Goal: Information Seeking & Learning: Learn about a topic

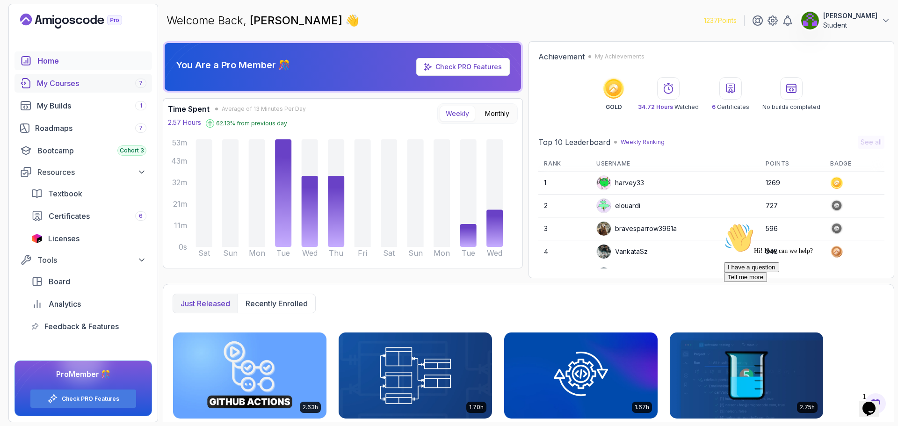
click at [63, 80] on div "My Courses 7" at bounding box center [91, 83] width 109 height 11
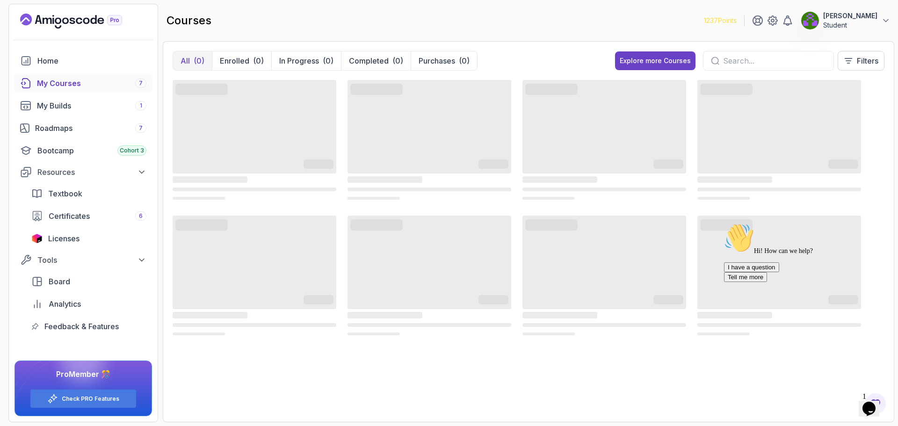
click at [724, 223] on icon "Chat attention grabber" at bounding box center [724, 223] width 0 height 0
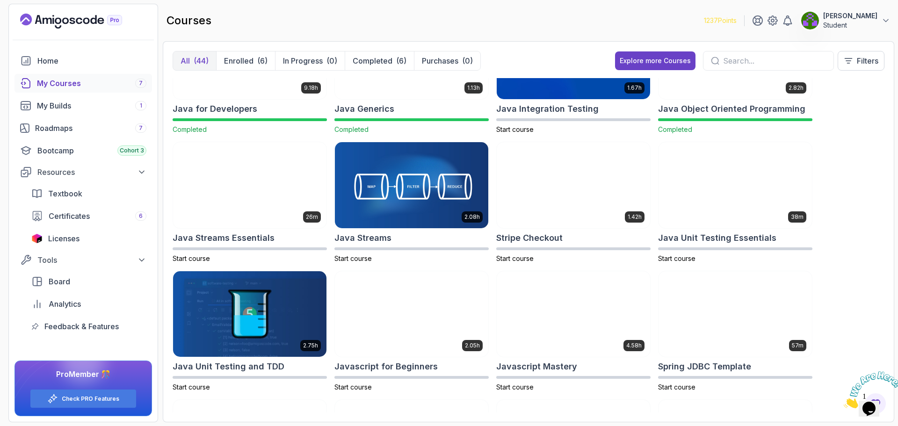
drag, startPoint x: 870, startPoint y: 105, endPoint x: 854, endPoint y: 180, distance: 76.9
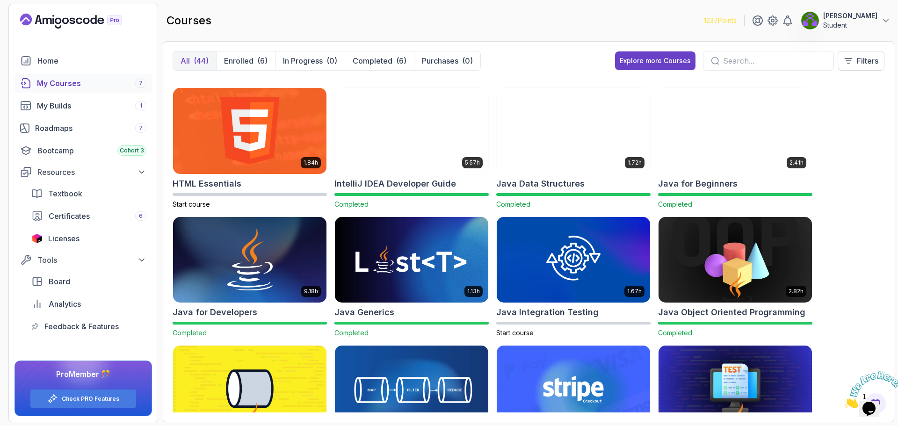
drag, startPoint x: 854, startPoint y: 183, endPoint x: 852, endPoint y: 152, distance: 31.4
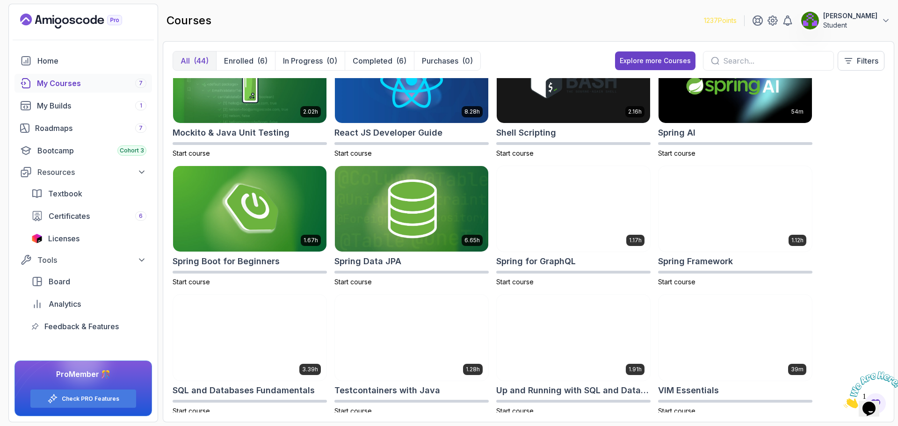
scroll to position [1088, 0]
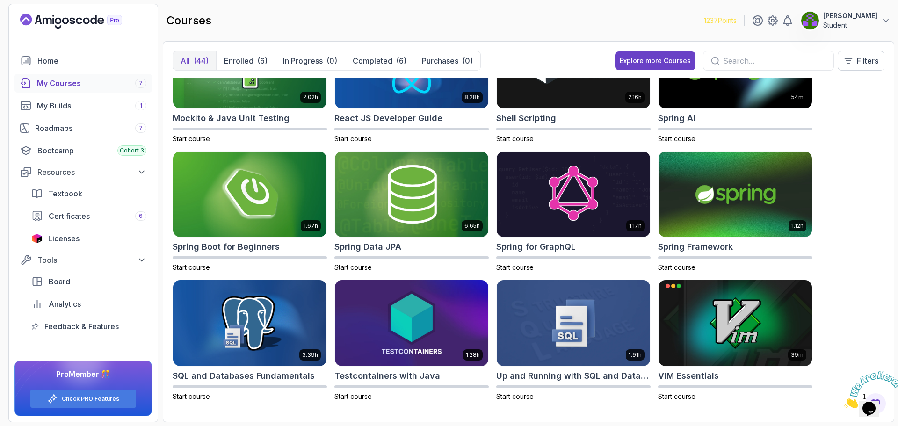
drag, startPoint x: 852, startPoint y: 152, endPoint x: 849, endPoint y: 212, distance: 60.5
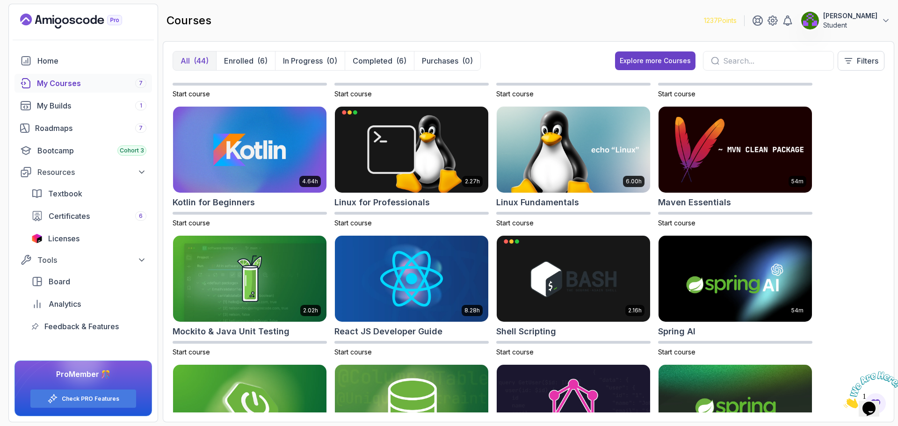
scroll to position [723, 0]
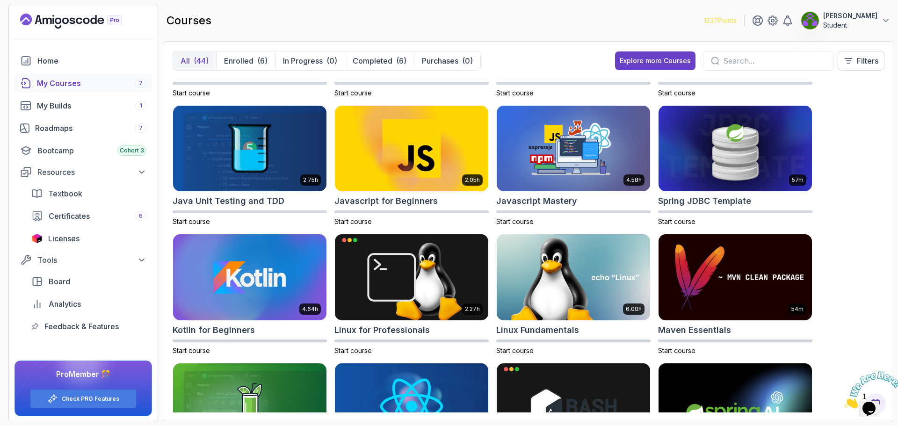
drag, startPoint x: 848, startPoint y: 228, endPoint x: 847, endPoint y: 175, distance: 53.8
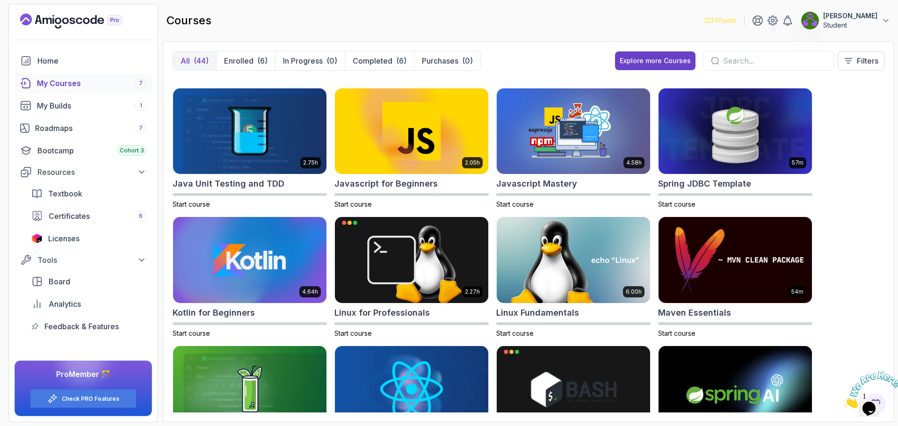
drag, startPoint x: 847, startPoint y: 227, endPoint x: 847, endPoint y: 250, distance: 22.9
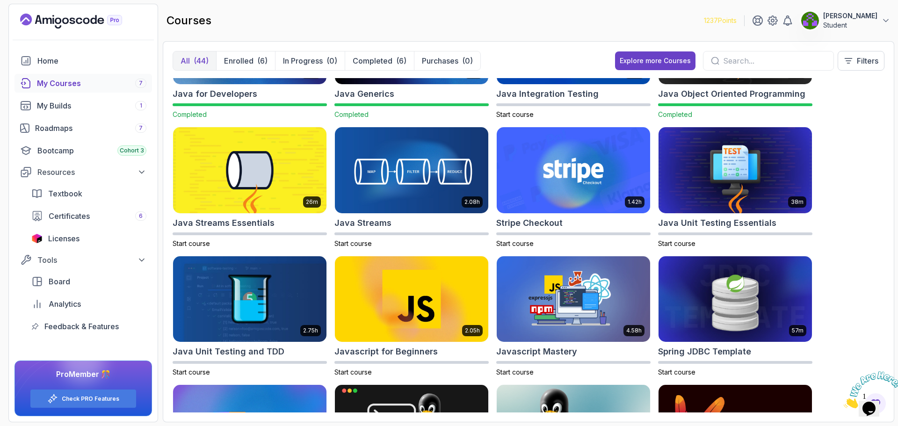
drag, startPoint x: 847, startPoint y: 250, endPoint x: 843, endPoint y: 219, distance: 31.2
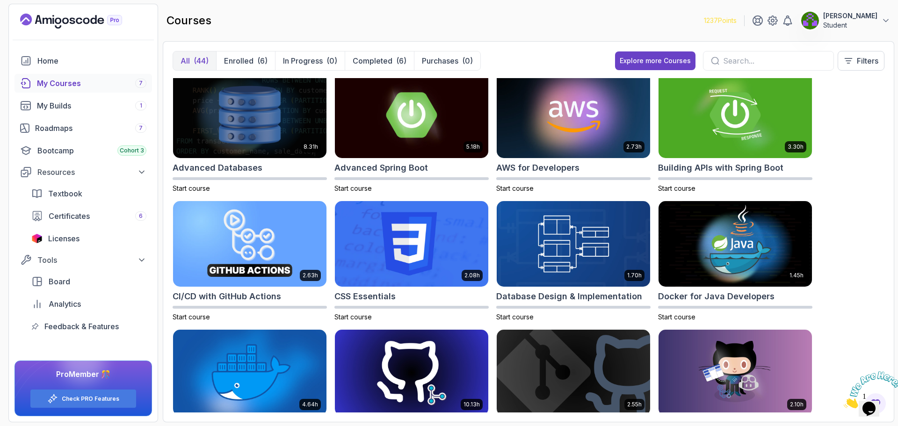
scroll to position [0, 0]
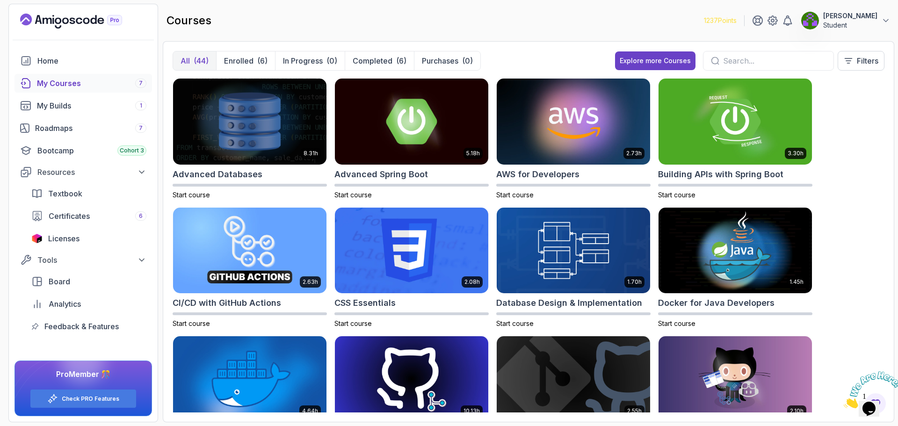
drag, startPoint x: 840, startPoint y: 233, endPoint x: 837, endPoint y: 168, distance: 64.2
click at [65, 127] on div "Roadmaps 7" at bounding box center [90, 128] width 111 height 11
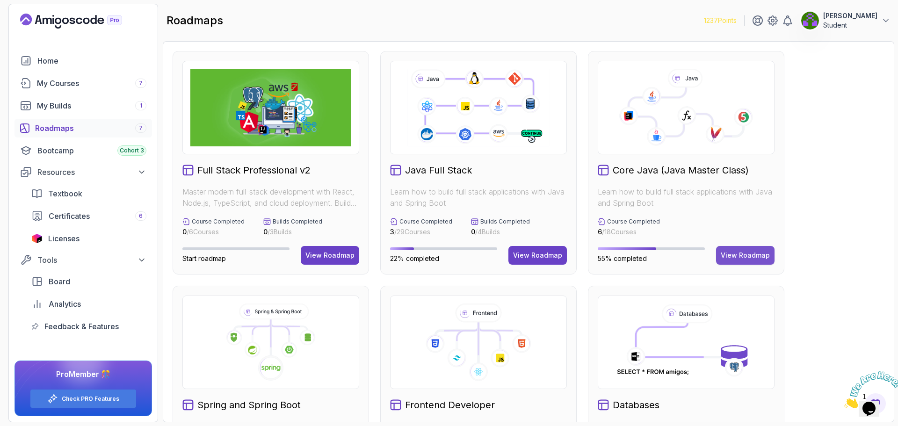
click at [762, 251] on div "View Roadmap" at bounding box center [745, 255] width 49 height 9
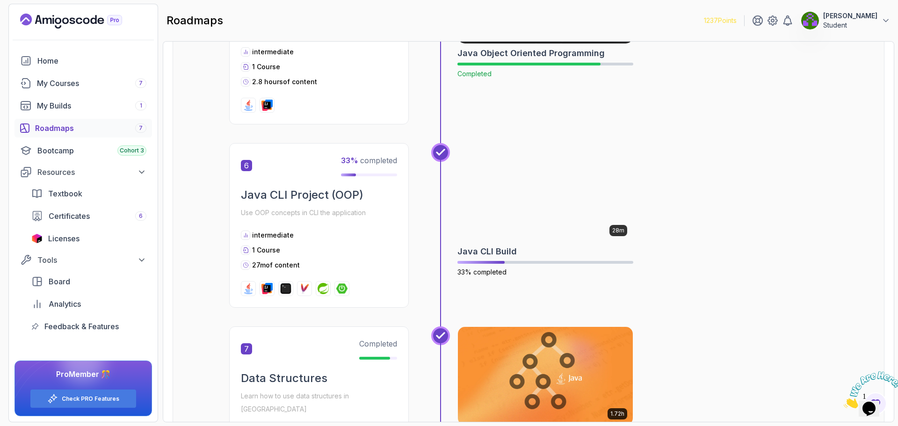
drag, startPoint x: 821, startPoint y: 141, endPoint x: 800, endPoint y: 229, distance: 90.9
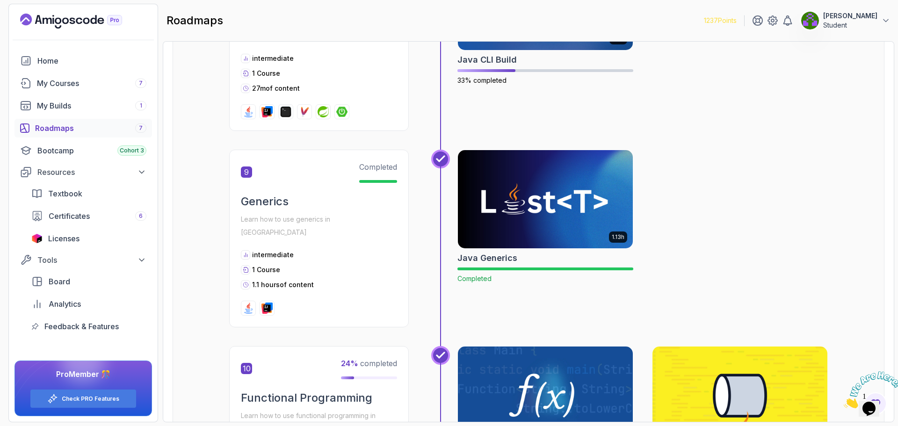
drag, startPoint x: 792, startPoint y: 182, endPoint x: 786, endPoint y: 244, distance: 62.9
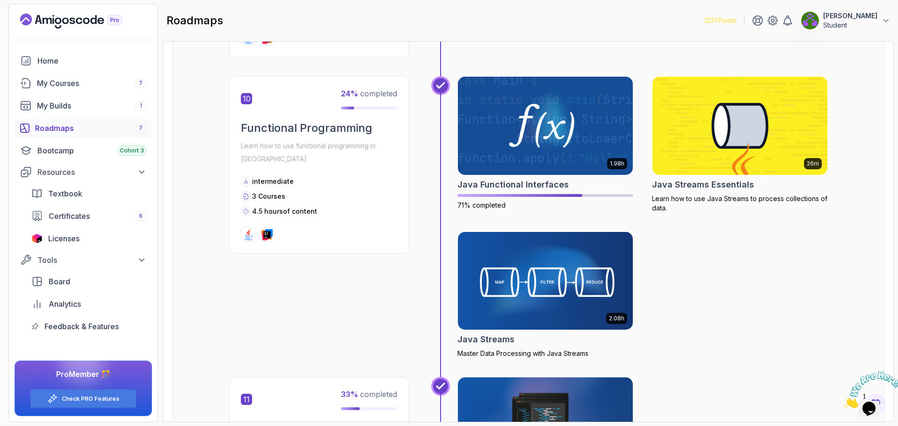
scroll to position [1959, 0]
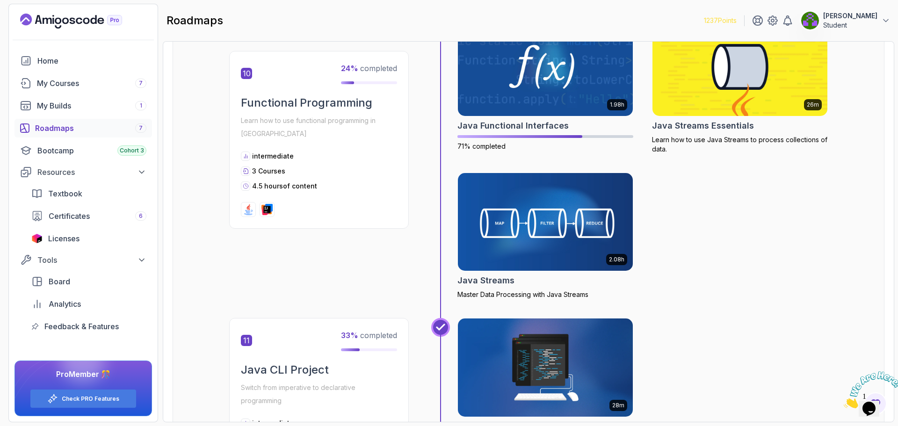
drag, startPoint x: 777, startPoint y: 190, endPoint x: 771, endPoint y: 230, distance: 39.7
click at [319, 247] on div "10 24 % completed Functional Programming Learn how to use functional programmin…" at bounding box center [528, 167] width 599 height 301
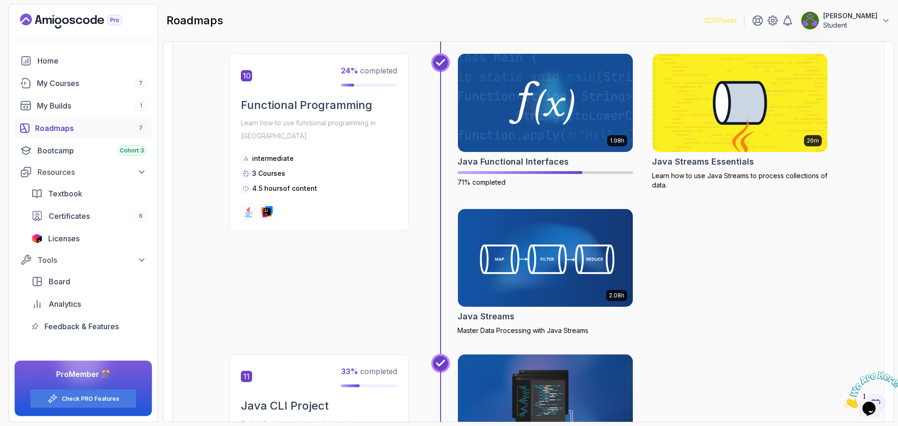
drag, startPoint x: 795, startPoint y: 322, endPoint x: 795, endPoint y: 291, distance: 31.3
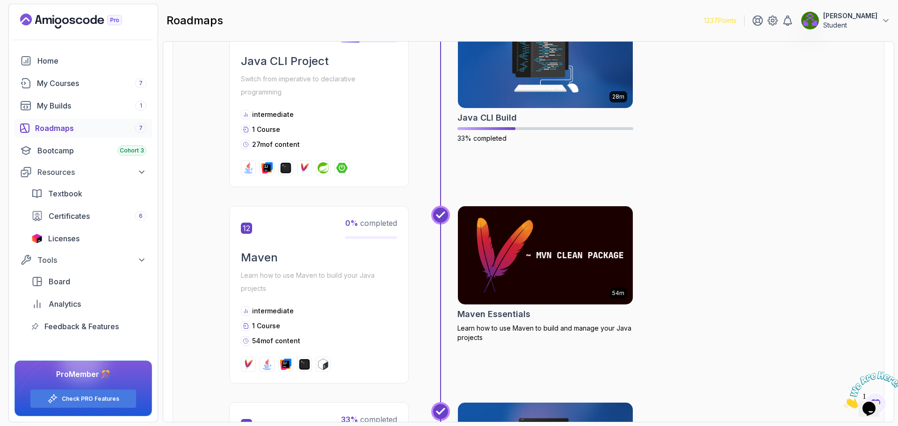
drag, startPoint x: 814, startPoint y: 249, endPoint x: 818, endPoint y: 292, distance: 43.2
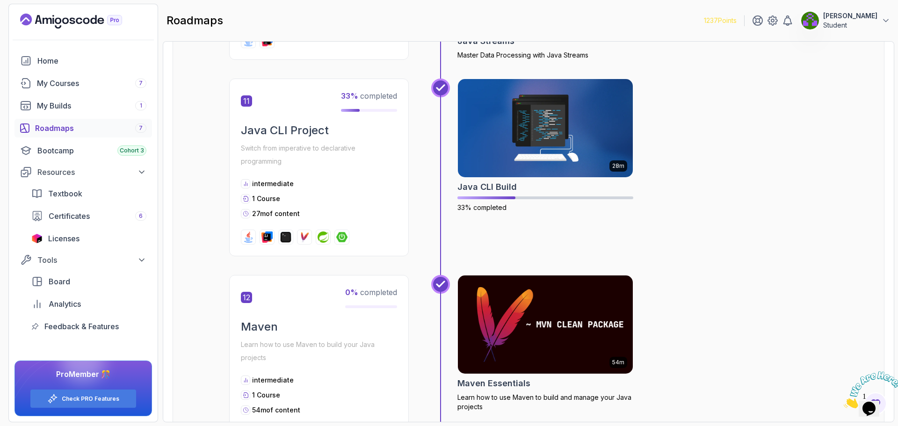
drag, startPoint x: 818, startPoint y: 292, endPoint x: 812, endPoint y: 258, distance: 34.1
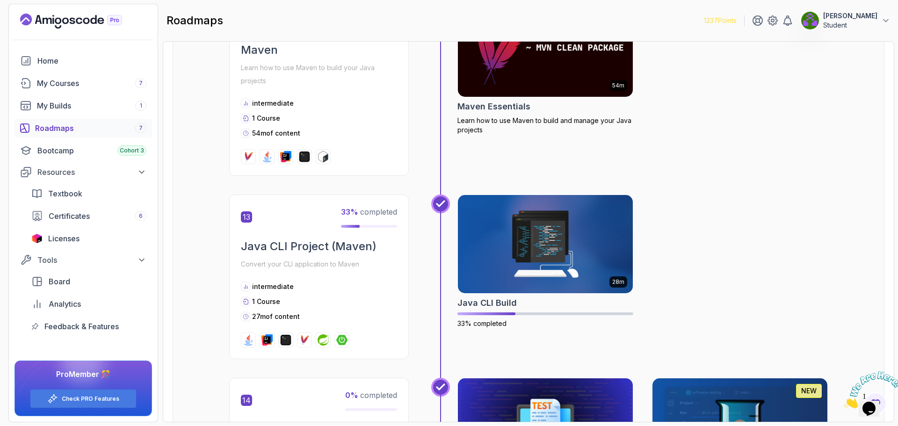
drag, startPoint x: 763, startPoint y: 226, endPoint x: 761, endPoint y: 245, distance: 19.3
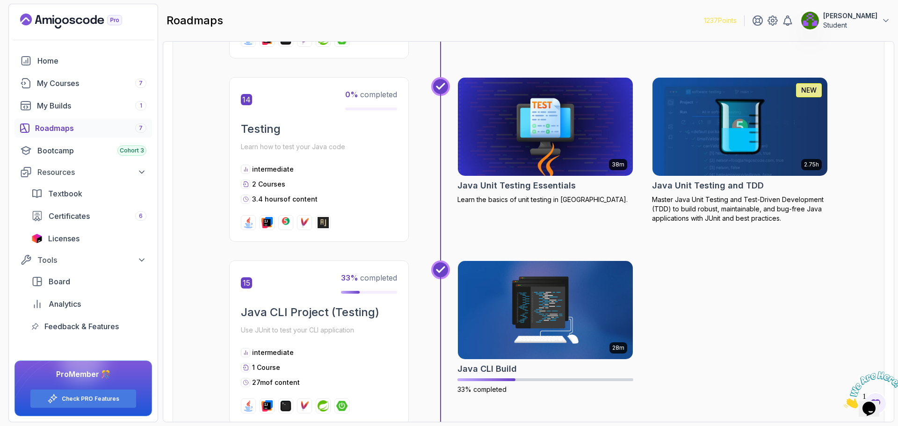
drag, startPoint x: 761, startPoint y: 249, endPoint x: 754, endPoint y: 319, distance: 70.1
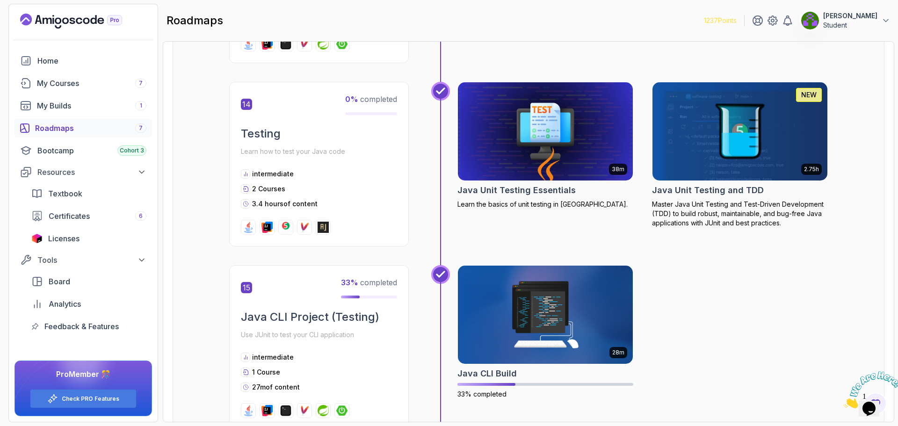
drag, startPoint x: 756, startPoint y: 307, endPoint x: 750, endPoint y: 273, distance: 34.7
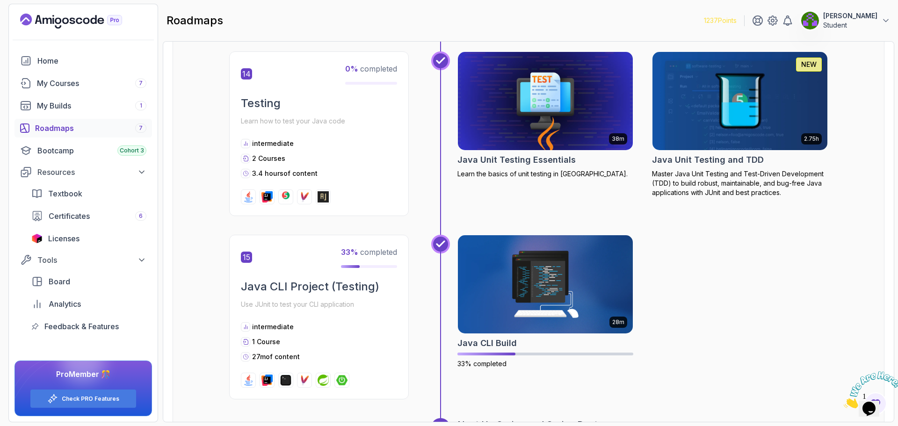
scroll to position [2964, 0]
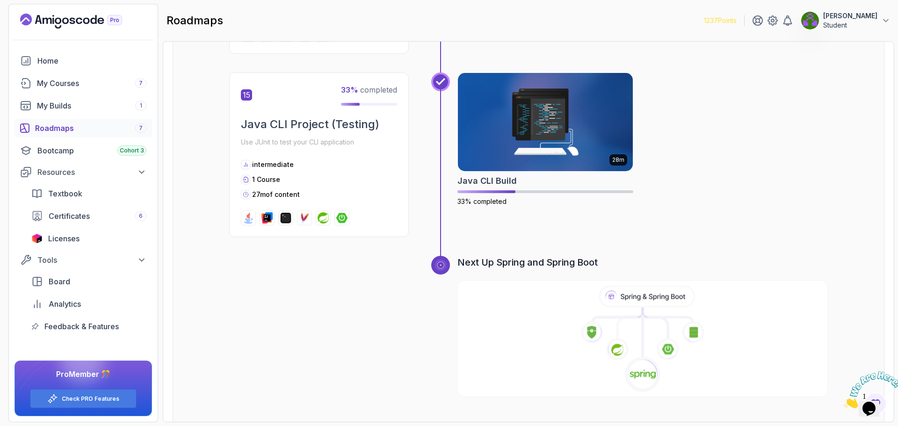
drag, startPoint x: 750, startPoint y: 273, endPoint x: 750, endPoint y: 331, distance: 58.0
drag, startPoint x: 761, startPoint y: 290, endPoint x: 757, endPoint y: 224, distance: 65.6
drag, startPoint x: 763, startPoint y: 281, endPoint x: 763, endPoint y: 250, distance: 30.9
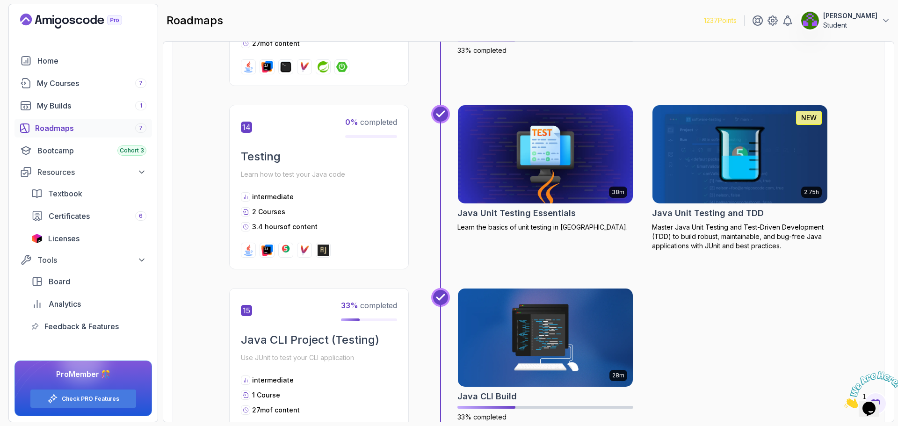
scroll to position [2618, 0]
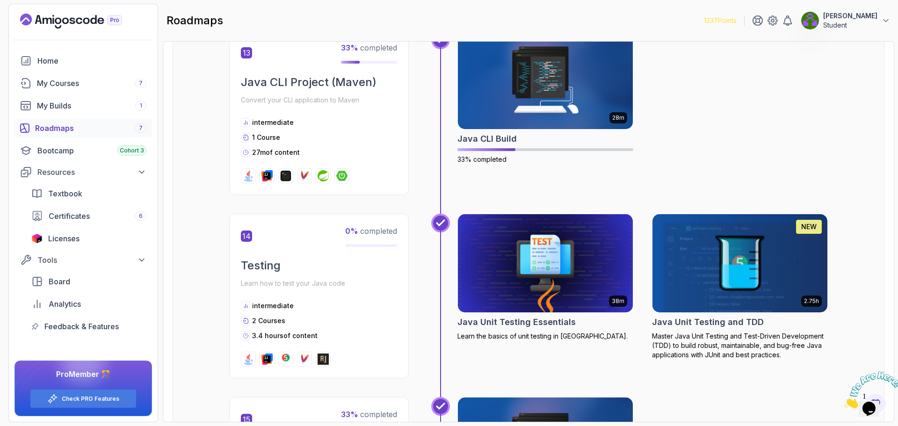
drag, startPoint x: 839, startPoint y: 305, endPoint x: 846, endPoint y: 246, distance: 59.4
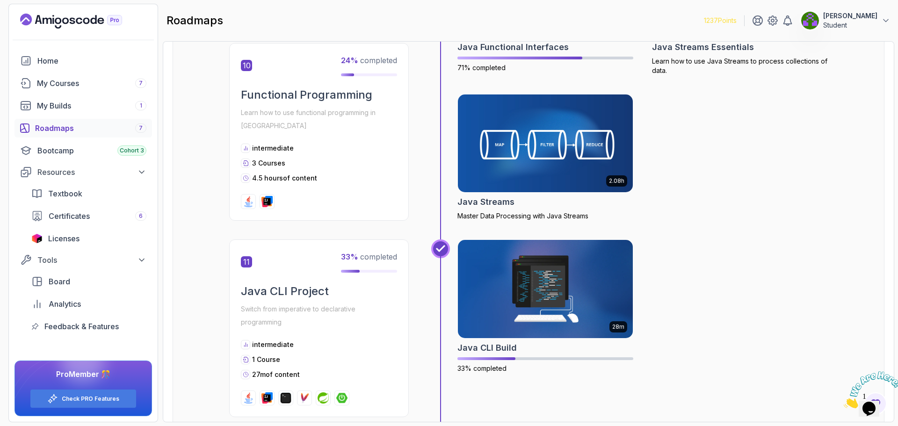
drag, startPoint x: 777, startPoint y: 127, endPoint x: 771, endPoint y: 106, distance: 21.8
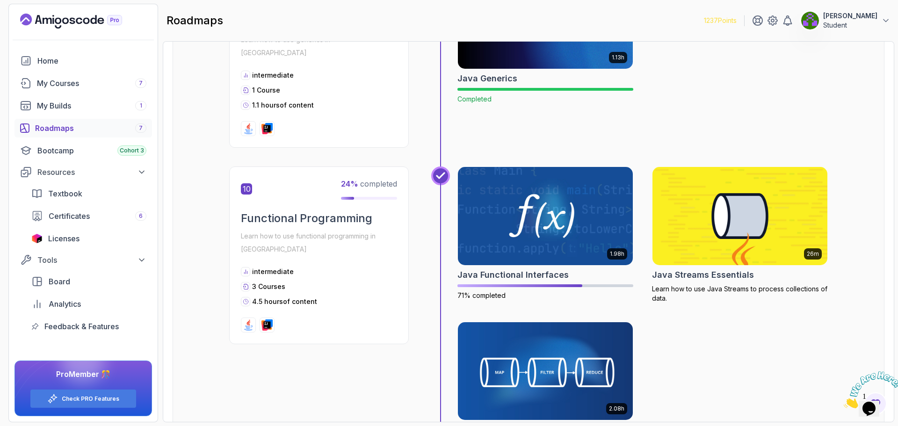
drag, startPoint x: 756, startPoint y: 216, endPoint x: 757, endPoint y: 166, distance: 50.1
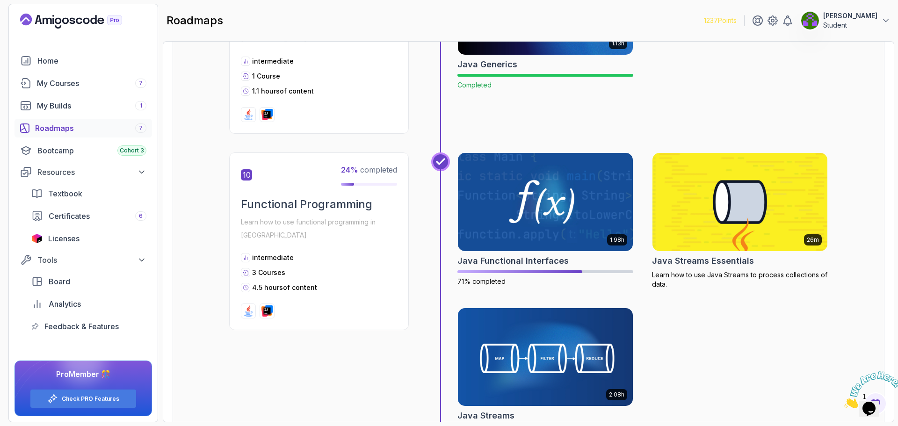
drag, startPoint x: 831, startPoint y: 106, endPoint x: 835, endPoint y: 130, distance: 24.5
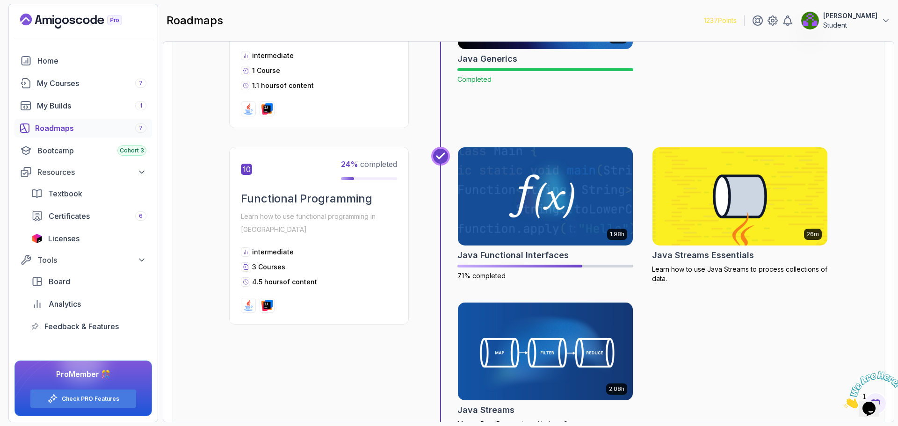
click at [310, 384] on div "10 24 % completed Functional Programming Learn how to use functional programmin…" at bounding box center [528, 297] width 599 height 301
click at [554, 206] on img at bounding box center [546, 196] width 184 height 103
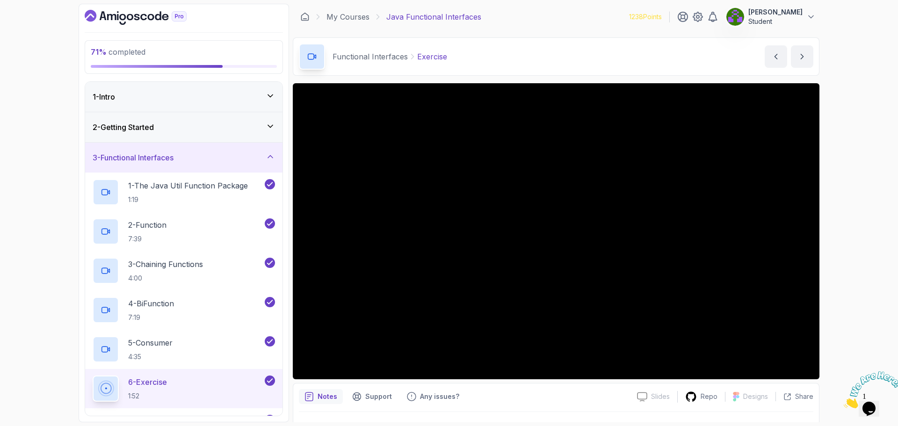
click at [273, 151] on div "3 - Functional Interfaces" at bounding box center [183, 158] width 197 height 30
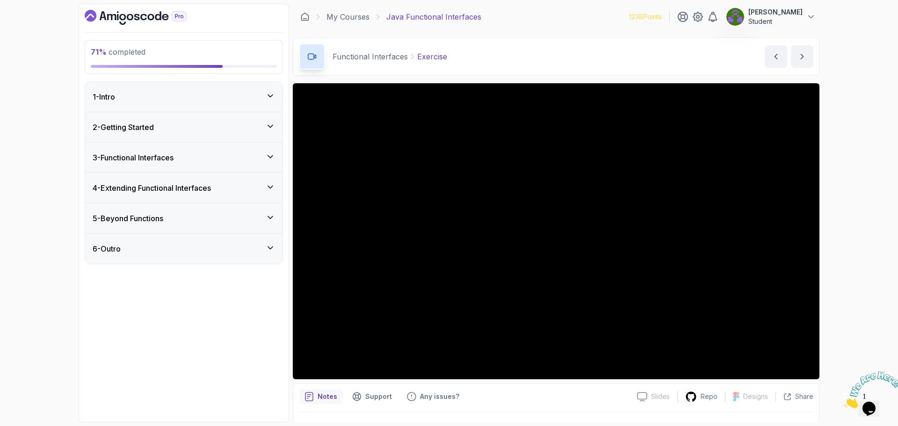
click at [264, 188] on div "4 - Extending Functional Interfaces" at bounding box center [184, 187] width 182 height 11
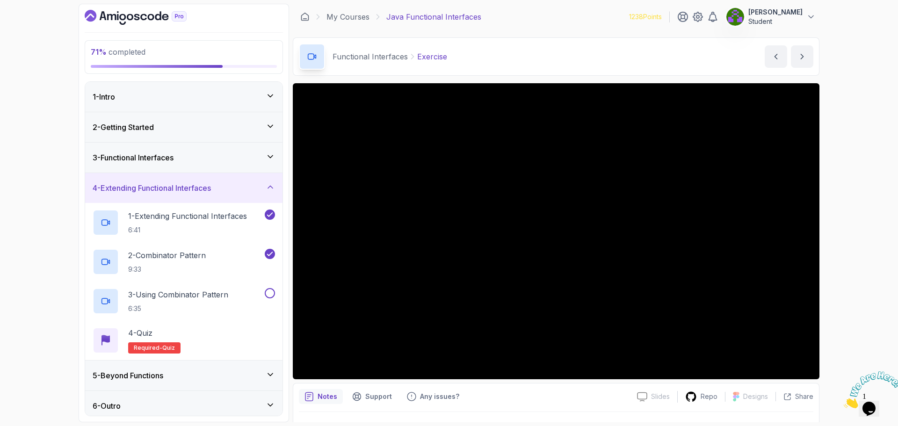
drag, startPoint x: 57, startPoint y: 228, endPoint x: 56, endPoint y: 247, distance: 19.2
click at [195, 189] on h3 "4 - Extending Functional Interfaces" at bounding box center [152, 187] width 118 height 11
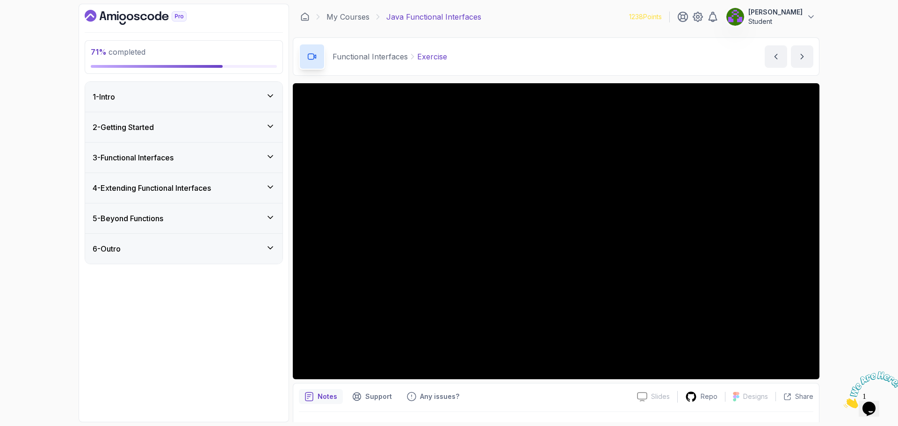
click at [195, 212] on div "5 - Beyond Functions" at bounding box center [183, 219] width 197 height 30
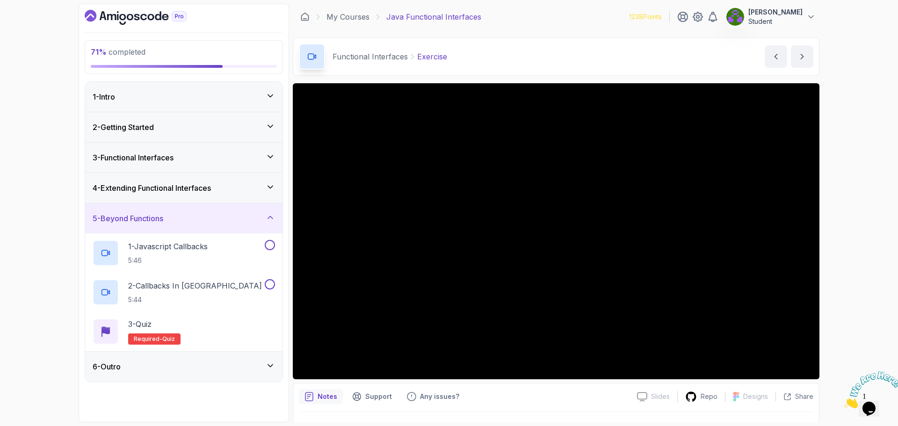
click at [192, 215] on div "5 - Beyond Functions" at bounding box center [184, 218] width 182 height 11
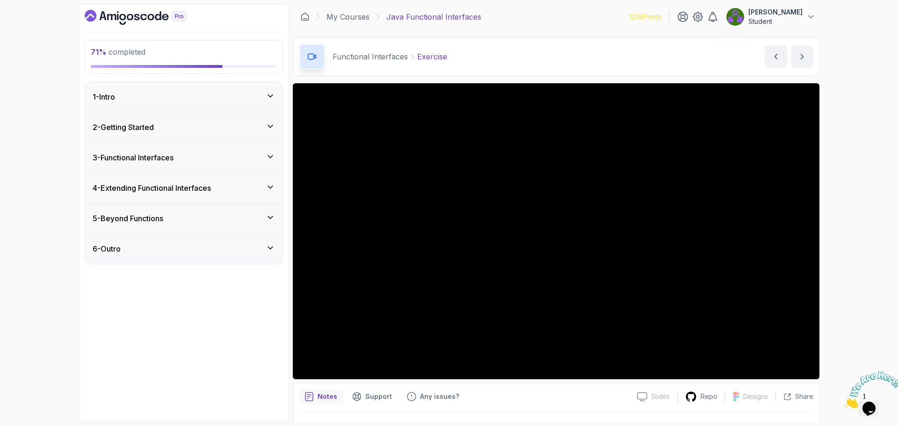
click at [192, 215] on div "5 - Beyond Functions" at bounding box center [184, 218] width 182 height 11
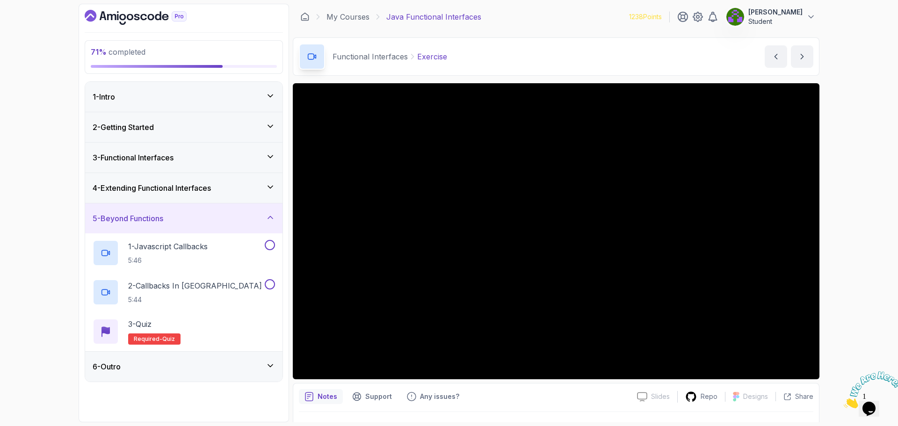
click at [192, 215] on div "5 - Beyond Functions" at bounding box center [184, 218] width 182 height 11
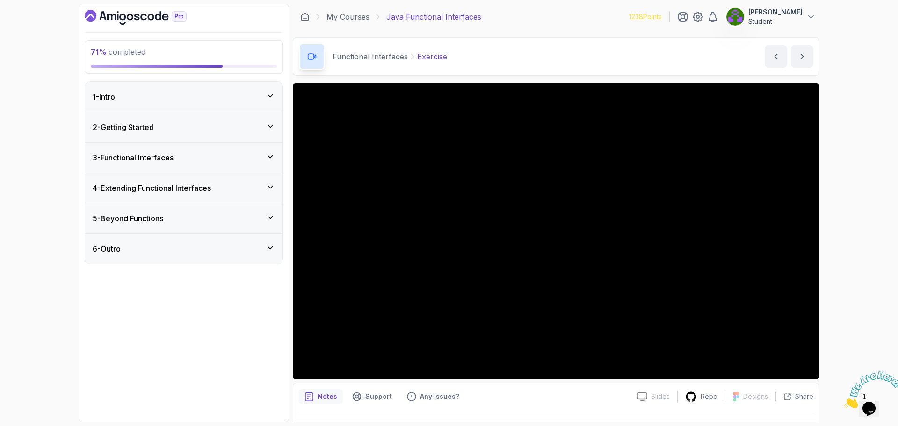
drag, startPoint x: 166, startPoint y: 235, endPoint x: 167, endPoint y: 228, distance: 6.6
click at [166, 231] on div "1 - Intro 2 - Getting Started 3 - Functional Interfaces 4 - Extending Functiona…" at bounding box center [183, 173] width 197 height 182
click at [167, 224] on div "5 - Beyond Functions" at bounding box center [183, 219] width 197 height 30
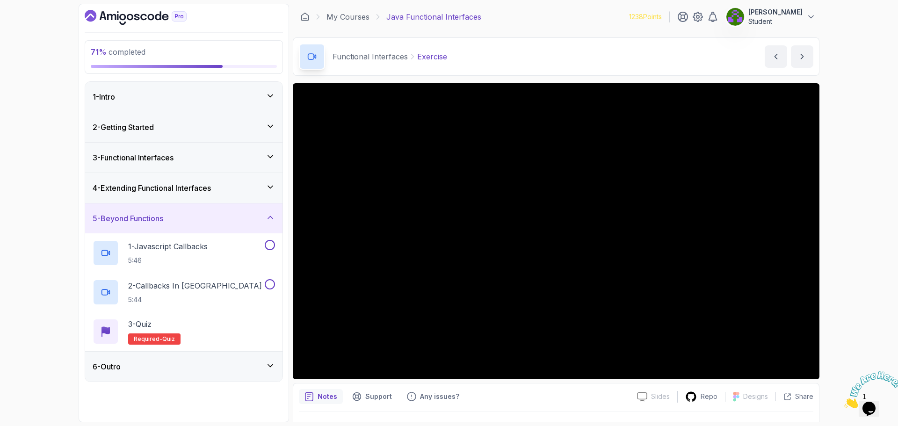
click at [196, 186] on h3 "4 - Extending Functional Interfaces" at bounding box center [152, 187] width 118 height 11
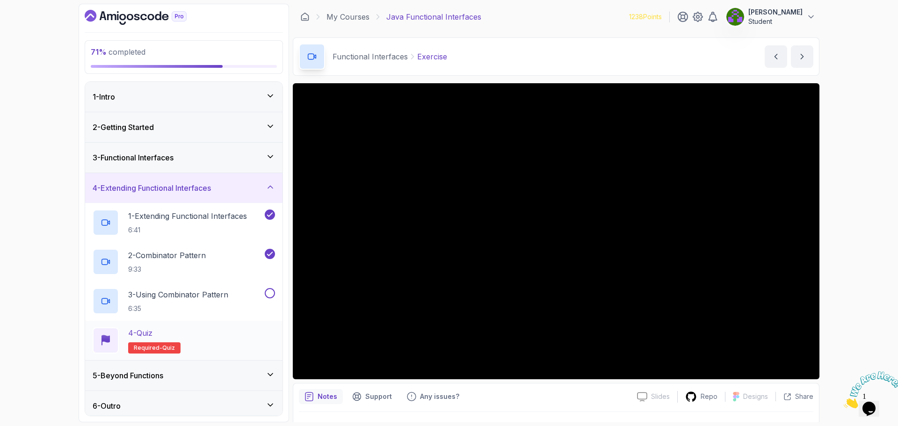
click at [227, 340] on div "4 - Quiz Required- quiz" at bounding box center [184, 340] width 182 height 26
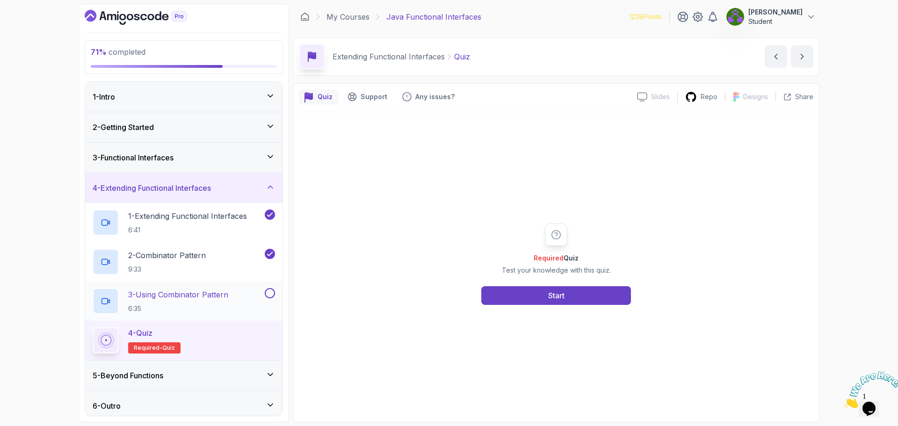
click at [218, 300] on h2 "3 - Using Combinator Pattern 6:35" at bounding box center [178, 301] width 100 height 24
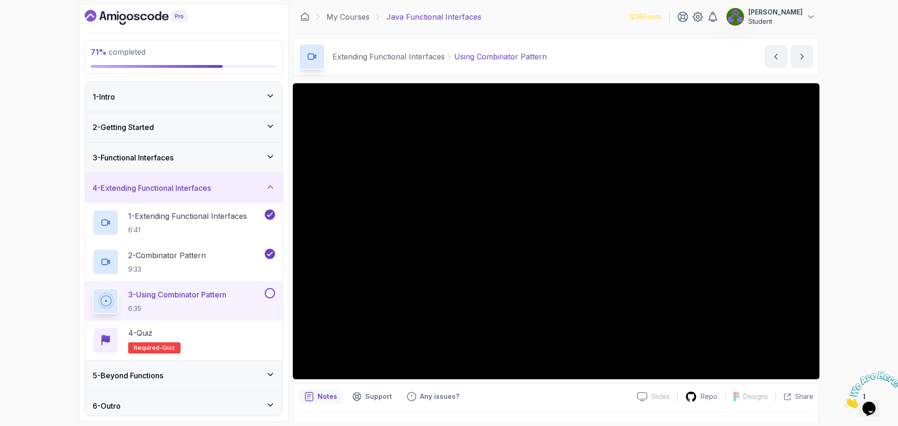
drag, startPoint x: 274, startPoint y: 295, endPoint x: 268, endPoint y: 295, distance: 5.6
click at [273, 295] on button at bounding box center [270, 293] width 10 height 10
click at [234, 336] on div "4 - Quiz Required- quiz" at bounding box center [184, 340] width 182 height 26
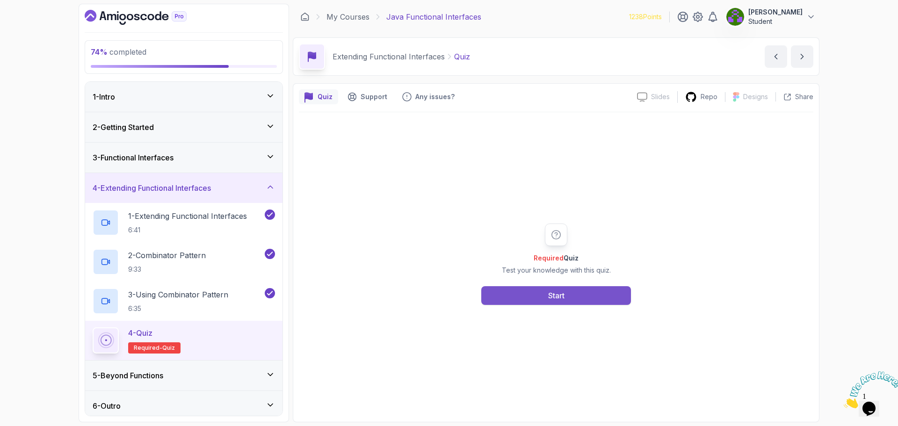
click at [592, 302] on button "Start" at bounding box center [556, 295] width 150 height 19
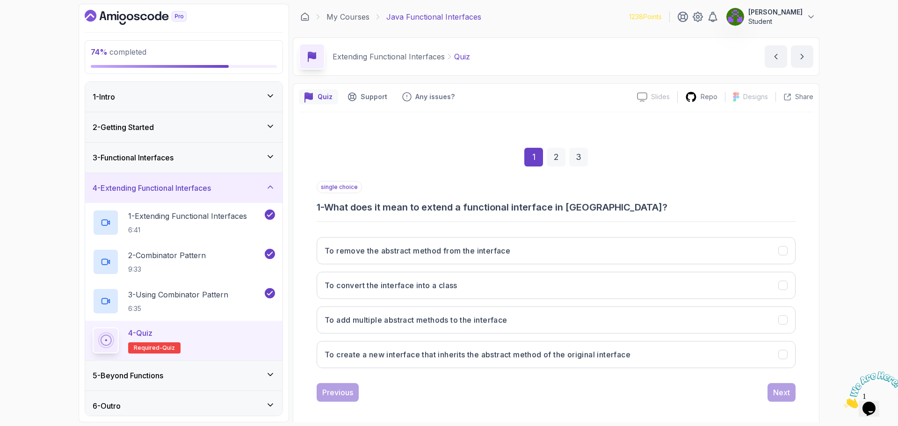
click at [591, 289] on button "To convert the interface into a class" at bounding box center [556, 285] width 479 height 27
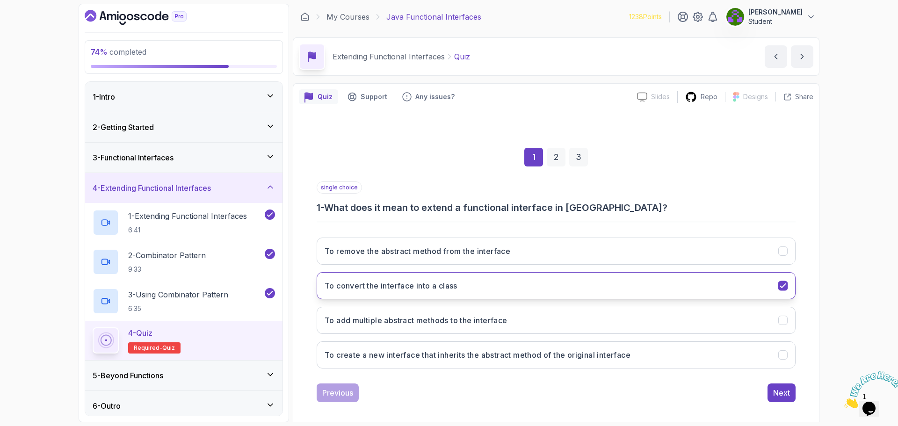
click at [703, 282] on button "To convert the interface into a class" at bounding box center [556, 285] width 479 height 27
click at [785, 284] on icon "To convert the interface into a class" at bounding box center [782, 286] width 5 height 4
click at [836, 232] on div "74 % completed 1 - Intro 2 - Getting Started 3 - Functional Interfaces 4 - Exte…" at bounding box center [449, 213] width 898 height 426
click at [753, 287] on button "To convert the interface into a class" at bounding box center [556, 285] width 479 height 27
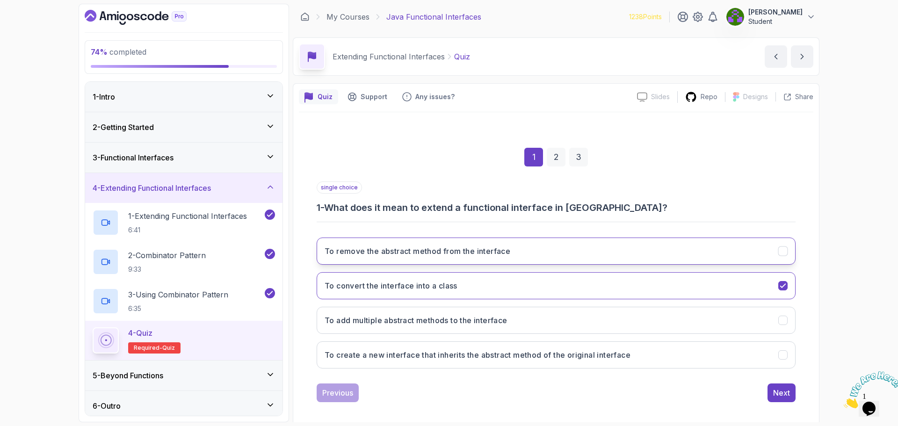
drag, startPoint x: 493, startPoint y: 264, endPoint x: 487, endPoint y: 254, distance: 11.2
click at [488, 261] on button "To remove the abstract method from the interface" at bounding box center [556, 251] width 479 height 27
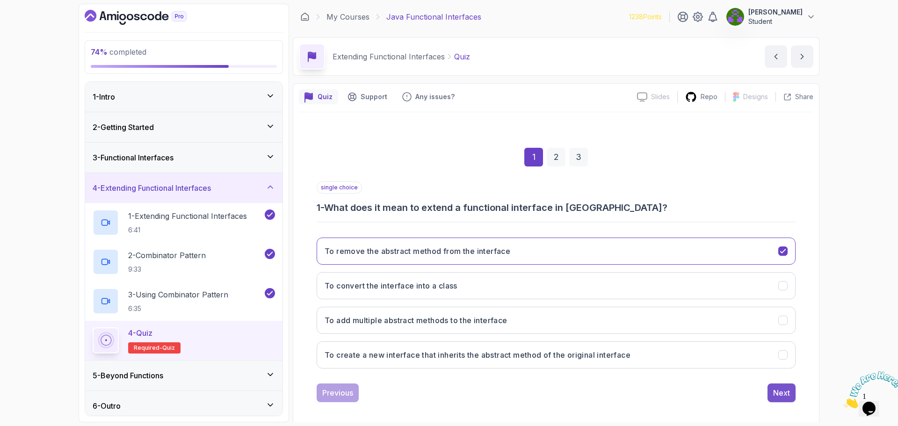
click at [792, 393] on button "Next" at bounding box center [782, 393] width 28 height 19
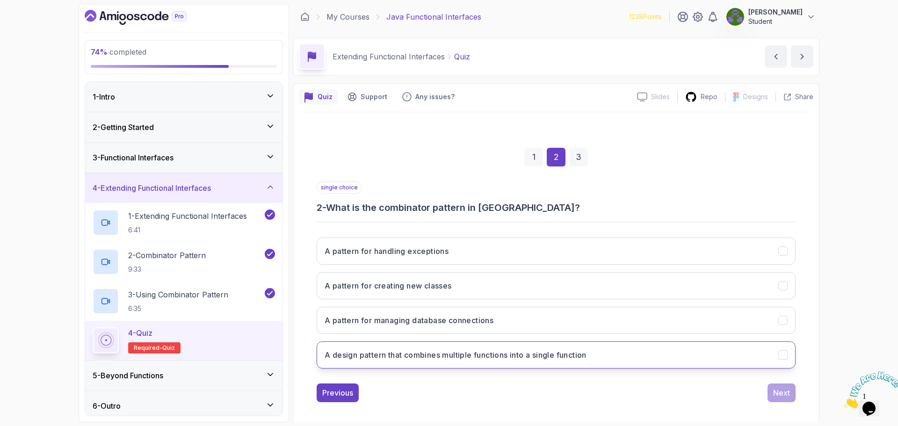
click at [567, 359] on h3 "A design pattern that combines multiple functions into a single function" at bounding box center [456, 354] width 262 height 11
click at [776, 392] on div "Next" at bounding box center [781, 392] width 17 height 11
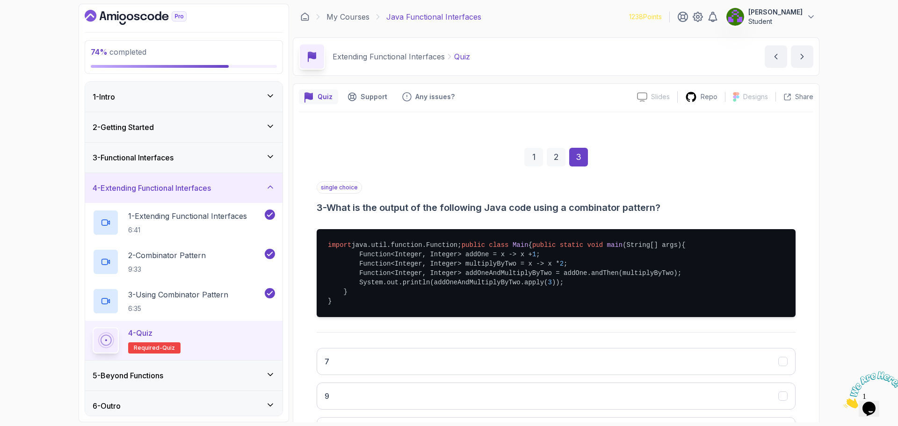
drag, startPoint x: 869, startPoint y: 141, endPoint x: 866, endPoint y: 201, distance: 59.5
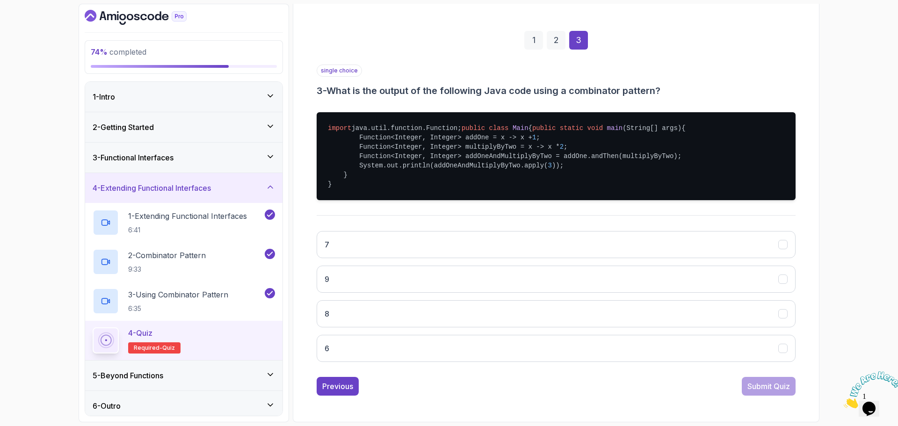
scroll to position [145, 0]
drag, startPoint x: 809, startPoint y: 206, endPoint x: 809, endPoint y: 234, distance: 28.1
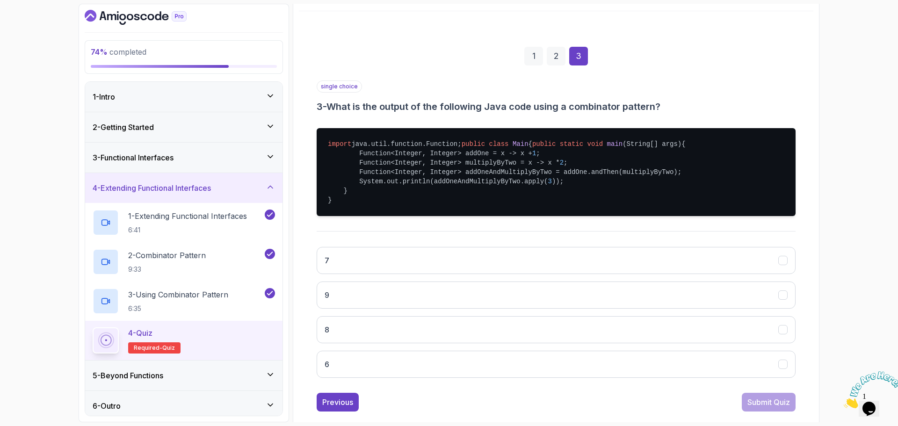
drag, startPoint x: 815, startPoint y: 236, endPoint x: 806, endPoint y: 216, distance: 22.2
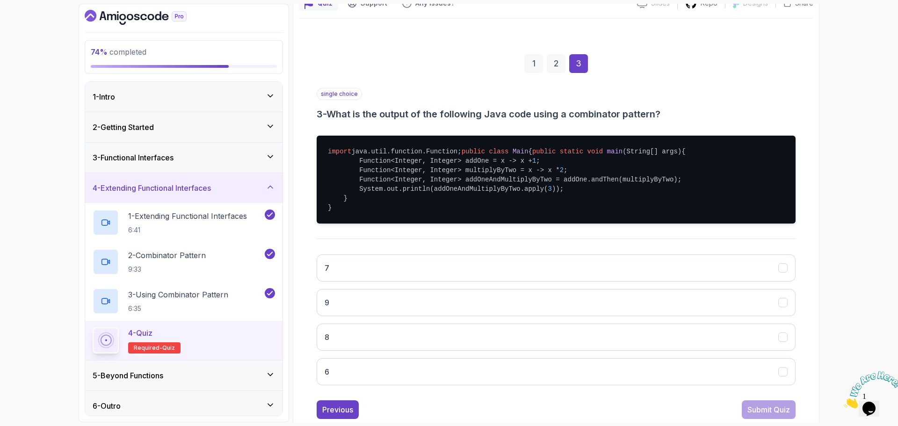
click at [400, 188] on pre "import java.util.function.Function; public class Main { public static void main…" at bounding box center [556, 180] width 479 height 88
click at [526, 351] on button "8" at bounding box center [556, 337] width 479 height 27
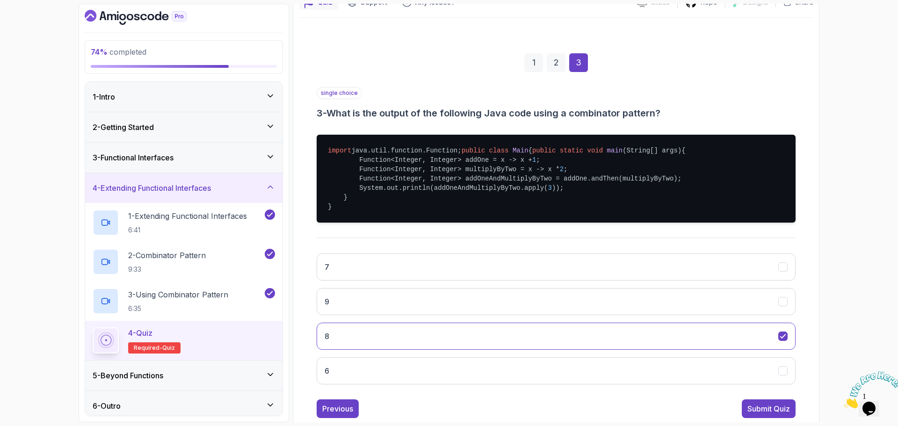
drag, startPoint x: 765, startPoint y: 241, endPoint x: 815, endPoint y: 273, distance: 59.2
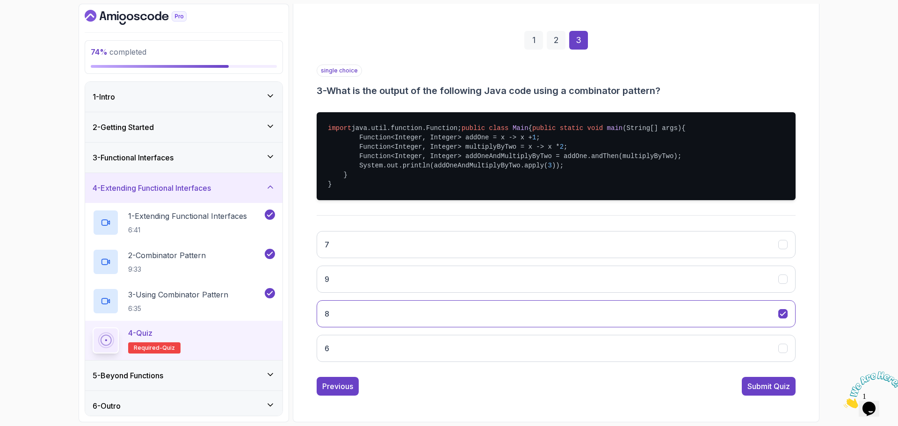
drag, startPoint x: 839, startPoint y: 271, endPoint x: 786, endPoint y: 359, distance: 102.0
click at [764, 386] on div "Submit Quiz" at bounding box center [769, 386] width 43 height 11
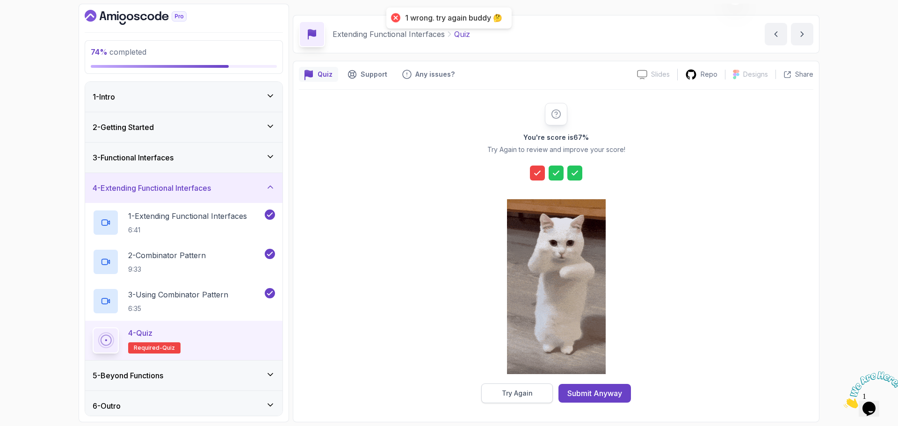
click at [543, 393] on button "Try Again" at bounding box center [517, 394] width 72 height 20
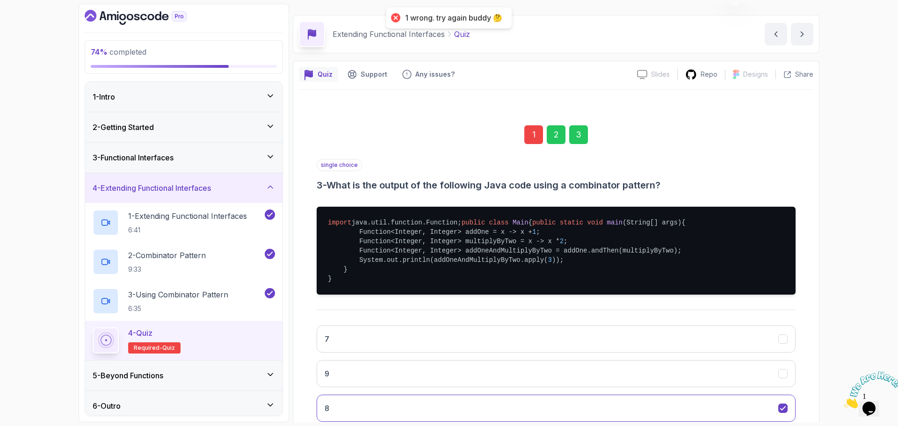
click at [532, 135] on div "1" at bounding box center [533, 134] width 19 height 19
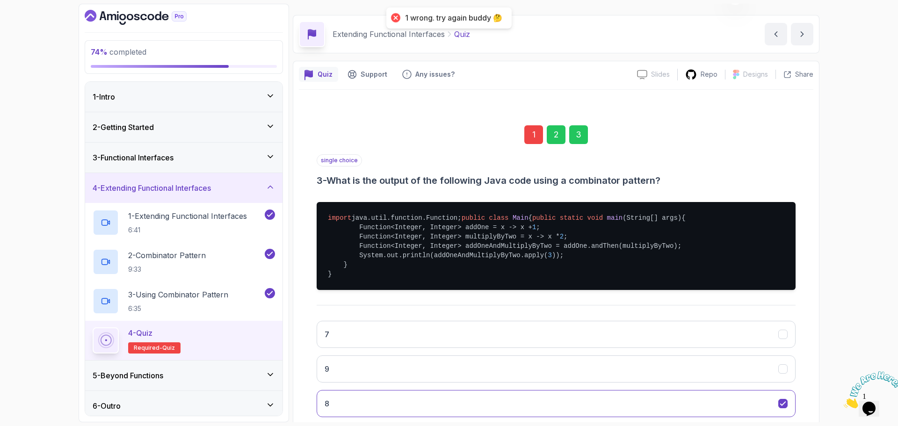
scroll to position [7, 0]
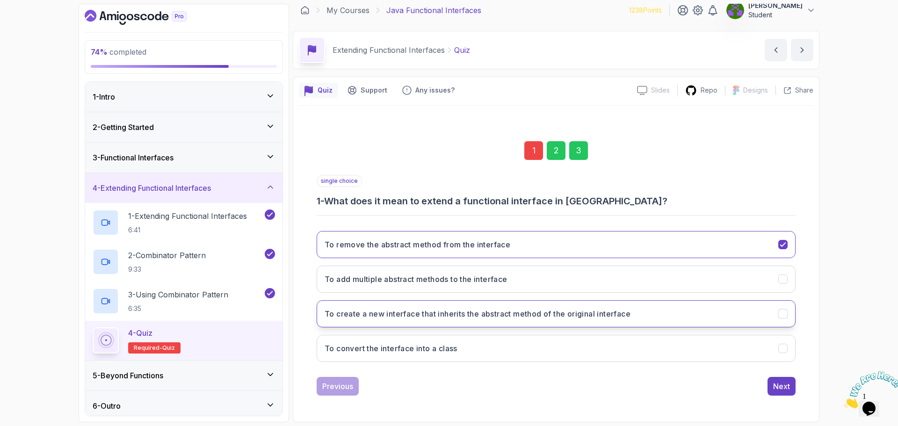
click at [418, 313] on h3 "To create a new interface that inherits the abstract method of the original int…" at bounding box center [478, 313] width 306 height 11
click at [580, 149] on div "3" at bounding box center [578, 150] width 19 height 19
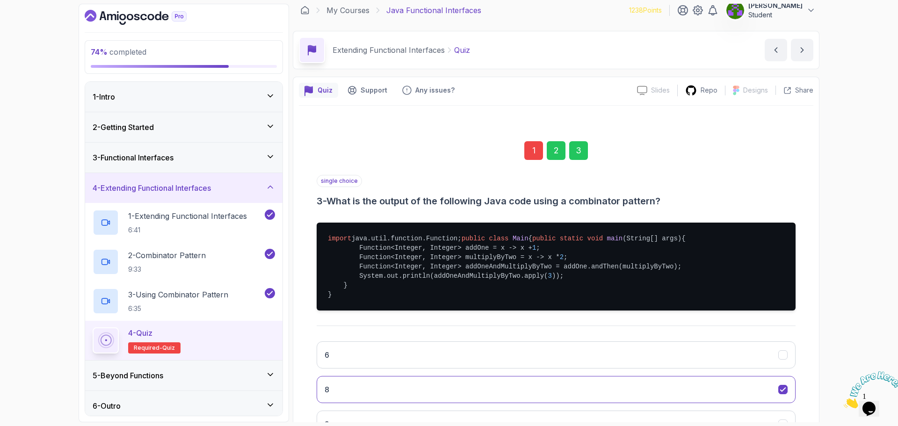
drag, startPoint x: 871, startPoint y: 263, endPoint x: 843, endPoint y: 304, distance: 49.4
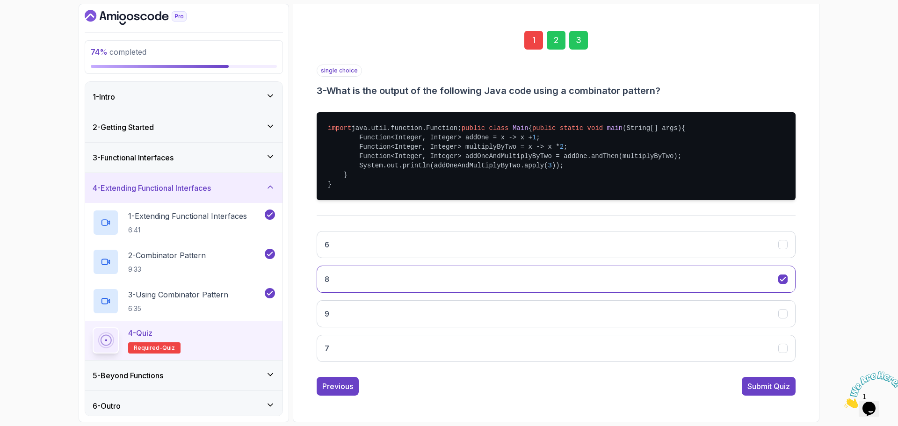
scroll to position [145, 0]
drag, startPoint x: 809, startPoint y: 277, endPoint x: 810, endPoint y: 318, distance: 40.7
click at [740, 387] on div "Previous Submit Quiz" at bounding box center [556, 386] width 479 height 19
click at [759, 390] on div "Submit Quiz" at bounding box center [769, 386] width 43 height 11
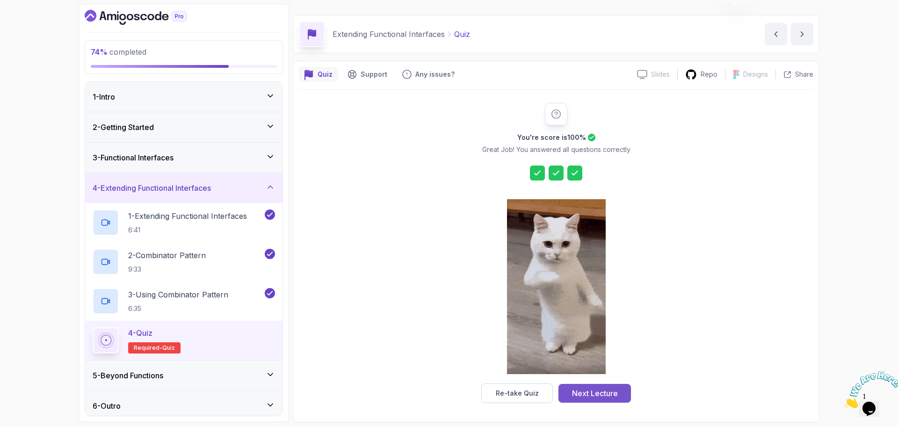
click at [602, 387] on button "Next Lecture" at bounding box center [595, 393] width 73 height 19
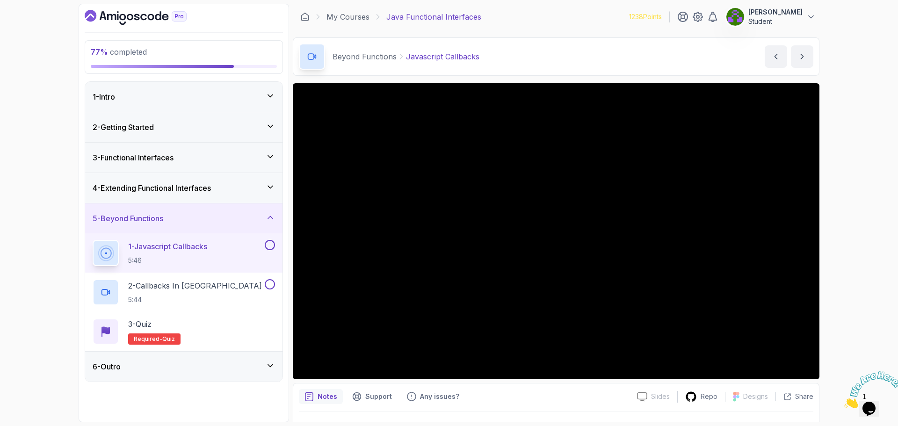
click at [128, 360] on div "6 - Outro" at bounding box center [183, 367] width 197 height 30
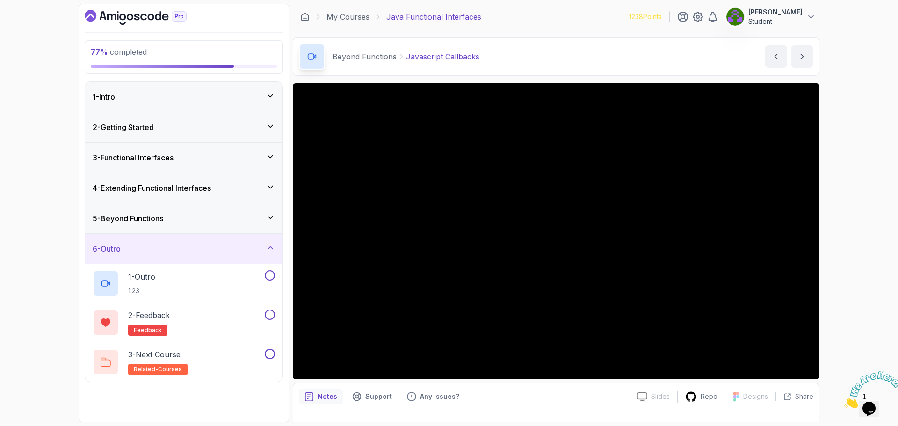
click at [252, 253] on div "6 - Outro" at bounding box center [184, 248] width 182 height 11
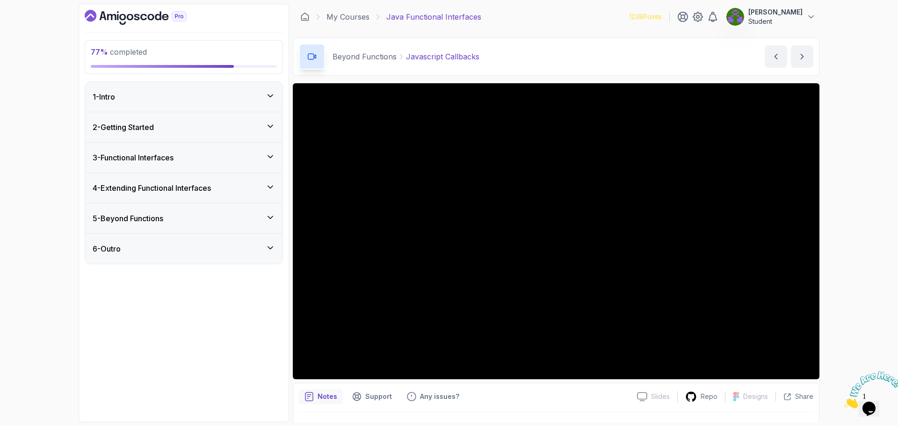
drag, startPoint x: 30, startPoint y: 262, endPoint x: 29, endPoint y: 251, distance: 10.3
click at [239, 131] on div "2 - Getting Started" at bounding box center [184, 127] width 182 height 11
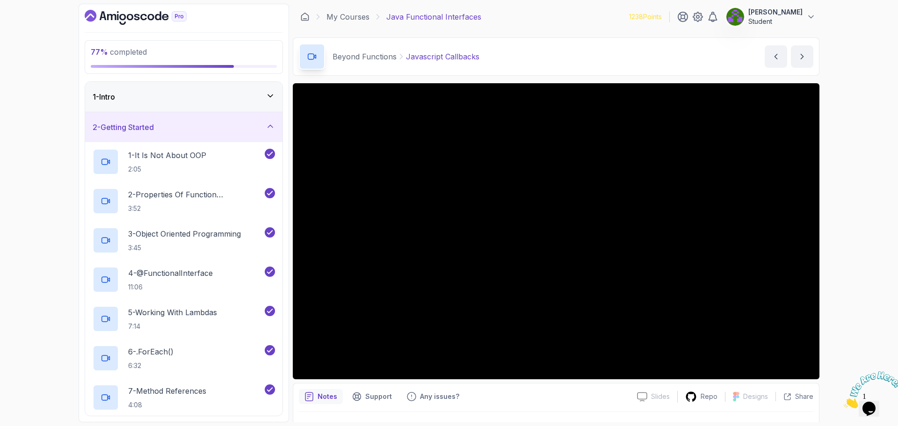
click at [48, 154] on div "77 % completed 1 - Intro 2 - Getting Started 1 - It Is Not About OOP 2:05 2 - P…" at bounding box center [449, 213] width 898 height 426
click at [190, 131] on div "2 - Getting Started" at bounding box center [184, 127] width 182 height 11
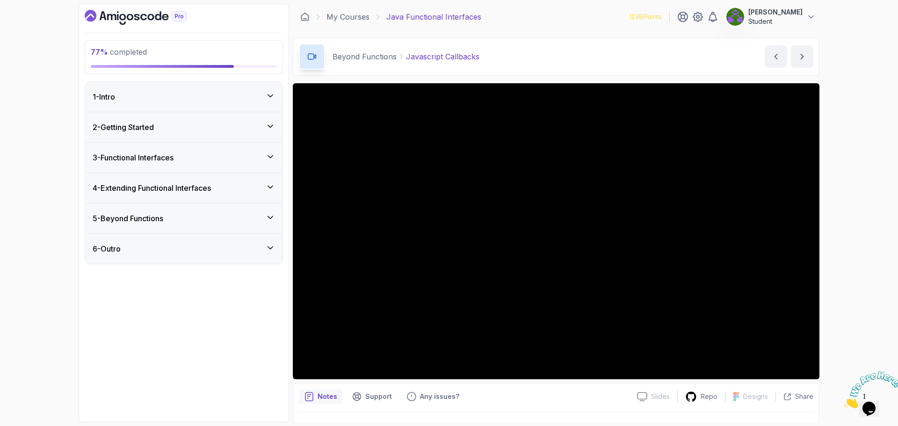
click at [165, 122] on div "2 - Getting Started" at bounding box center [184, 127] width 182 height 11
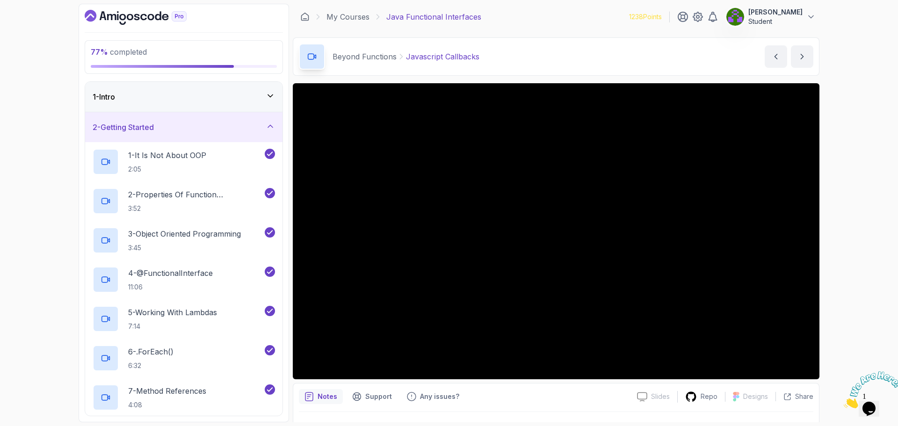
drag, startPoint x: 54, startPoint y: 124, endPoint x: 55, endPoint y: 147, distance: 23.4
click at [269, 130] on icon at bounding box center [270, 126] width 9 height 9
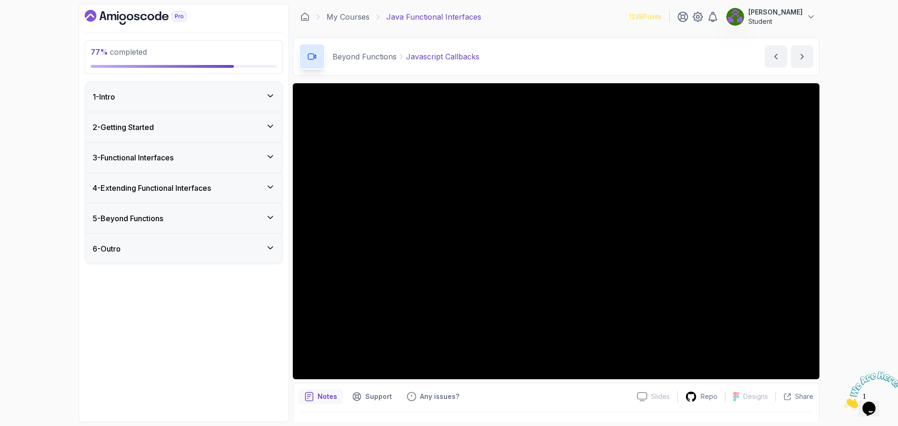
click at [160, 195] on div "4 - Extending Functional Interfaces" at bounding box center [183, 188] width 197 height 30
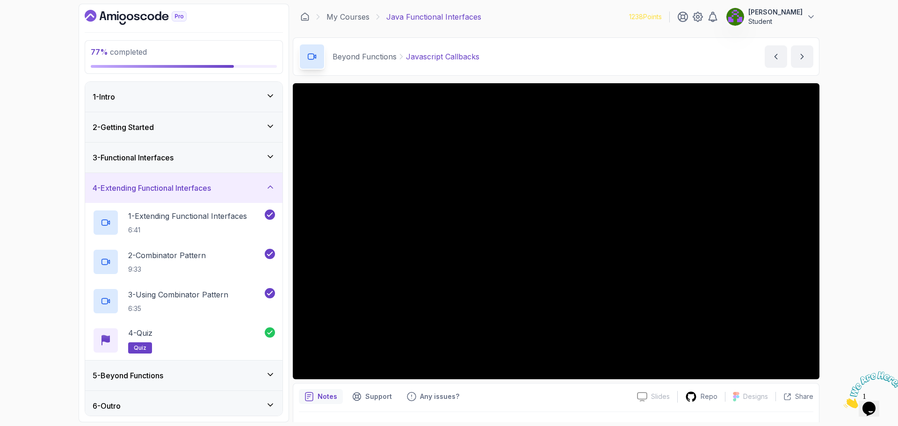
click at [227, 190] on div "4 - Extending Functional Interfaces" at bounding box center [184, 187] width 182 height 11
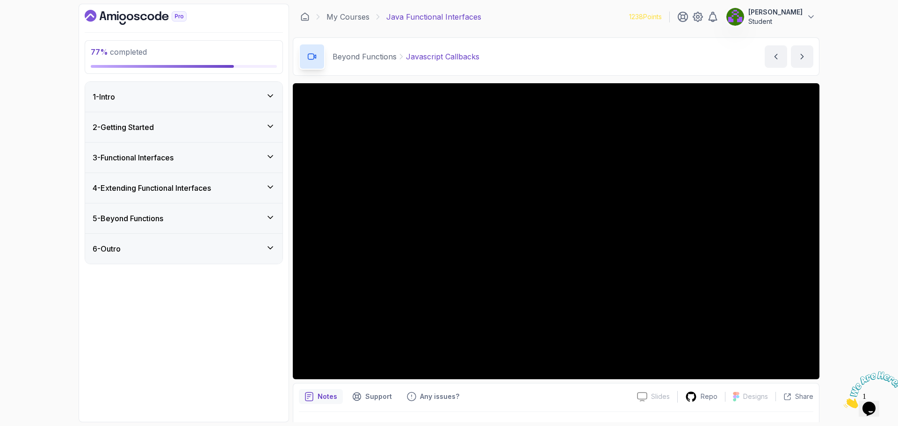
click at [210, 214] on div "5 - Beyond Functions" at bounding box center [184, 218] width 182 height 11
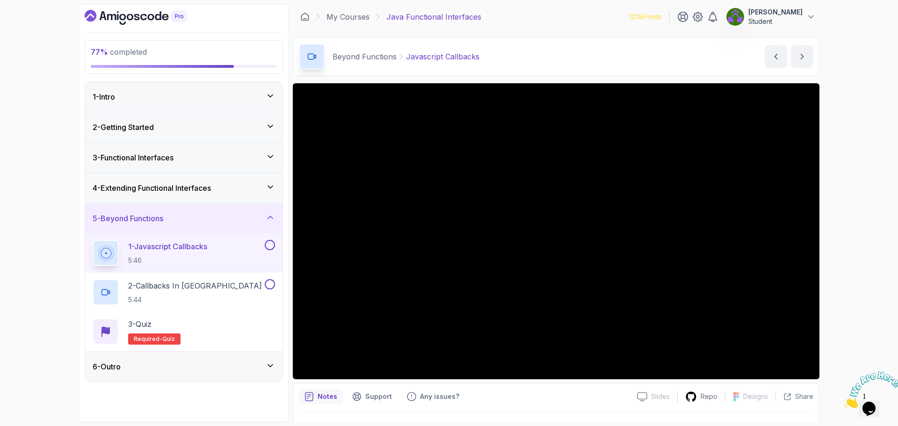
drag, startPoint x: 80, startPoint y: 187, endPoint x: 243, endPoint y: 235, distance: 169.2
click at [271, 245] on button at bounding box center [270, 245] width 10 height 10
click at [271, 286] on button at bounding box center [270, 284] width 10 height 10
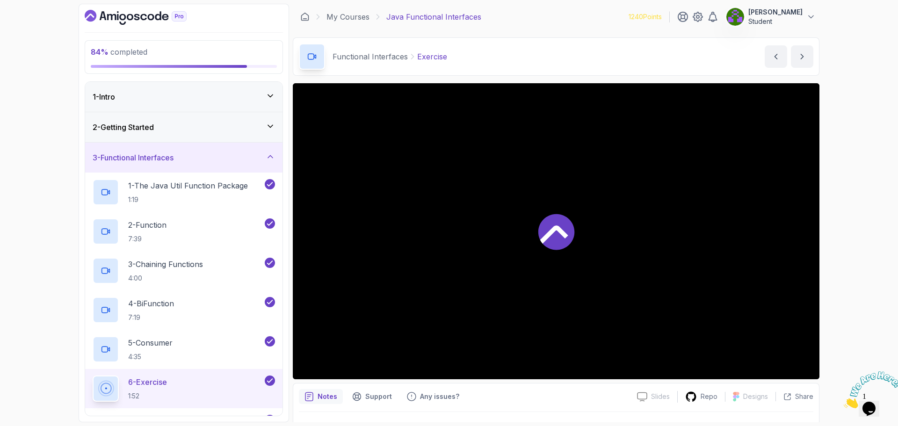
drag, startPoint x: 34, startPoint y: 203, endPoint x: 84, endPoint y: 201, distance: 50.6
click at [160, 158] on h3 "3 - Functional Interfaces" at bounding box center [133, 157] width 81 height 11
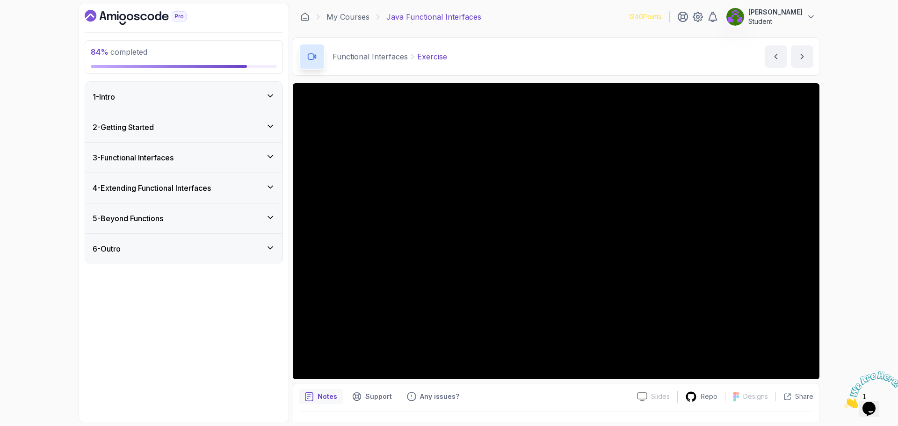
click at [187, 218] on div "5 - Beyond Functions" at bounding box center [184, 218] width 182 height 11
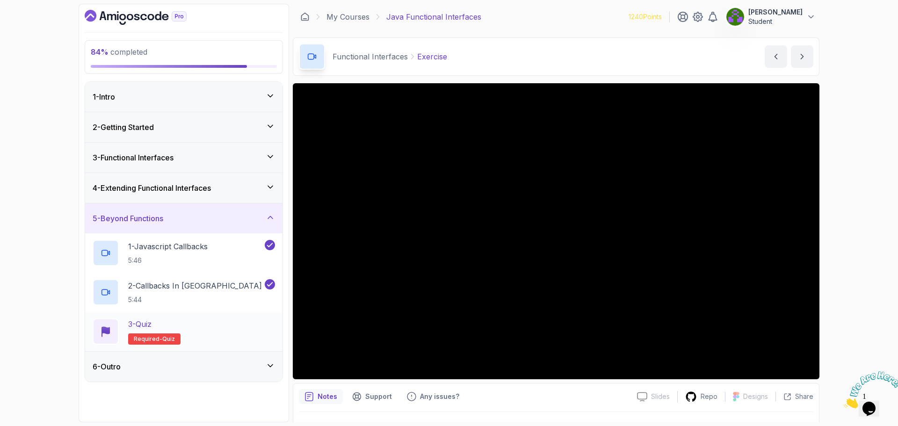
click at [204, 329] on div "3 - Quiz Required- quiz" at bounding box center [184, 332] width 182 height 26
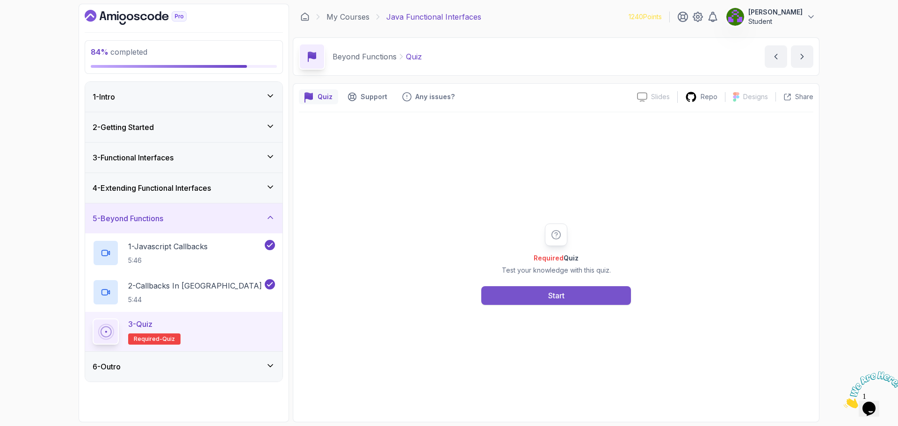
click at [571, 292] on button "Start" at bounding box center [556, 295] width 150 height 19
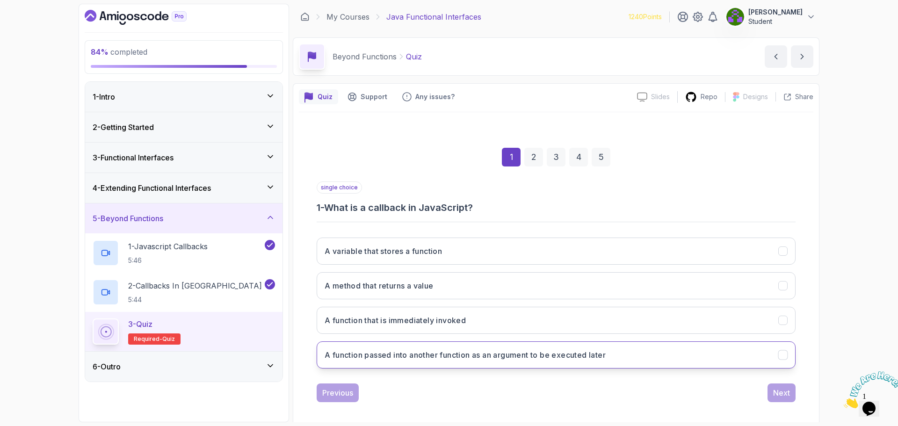
click at [494, 356] on h3 "A function passed into another function as an argument to be executed later" at bounding box center [465, 354] width 281 height 11
click at [778, 389] on div "Next" at bounding box center [781, 392] width 17 height 11
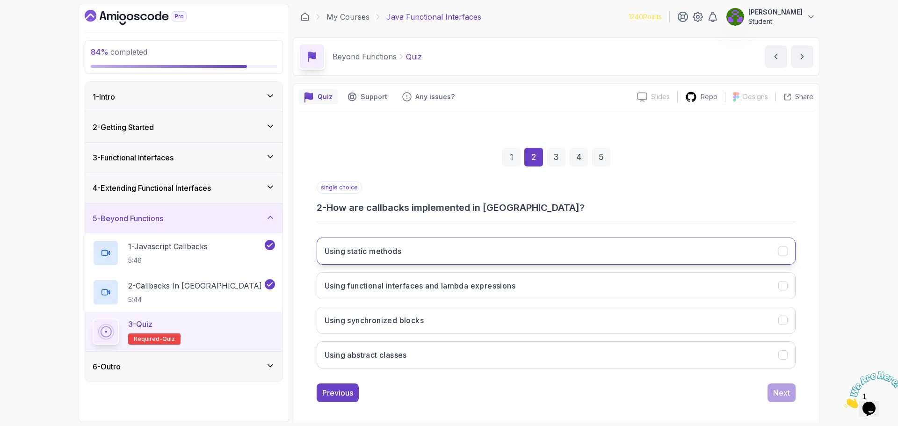
click at [379, 256] on h3 "Using static methods" at bounding box center [363, 251] width 77 height 11
click at [781, 390] on div "Next" at bounding box center [781, 392] width 17 height 11
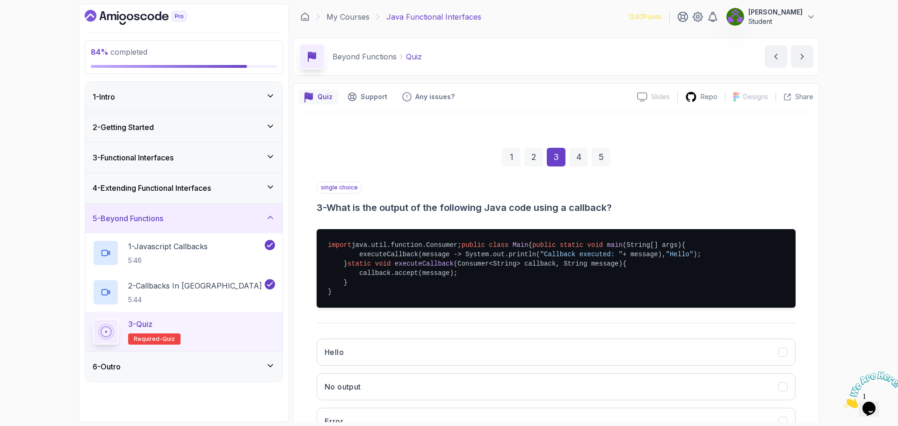
drag, startPoint x: 854, startPoint y: 193, endPoint x: 856, endPoint y: 232, distance: 38.4
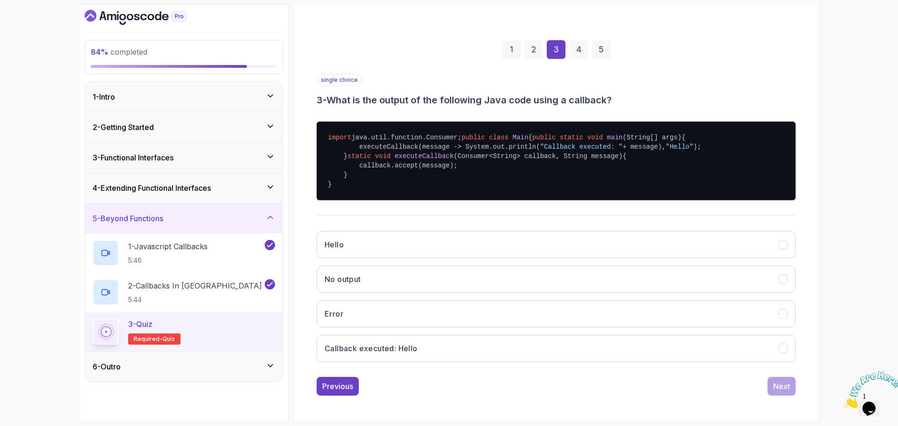
scroll to position [154, 0]
drag, startPoint x: 805, startPoint y: 167, endPoint x: 808, endPoint y: 190, distance: 23.7
click at [410, 348] on h3 "Callback executed: Hello" at bounding box center [371, 348] width 93 height 11
click at [790, 389] on button "Next" at bounding box center [782, 386] width 28 height 19
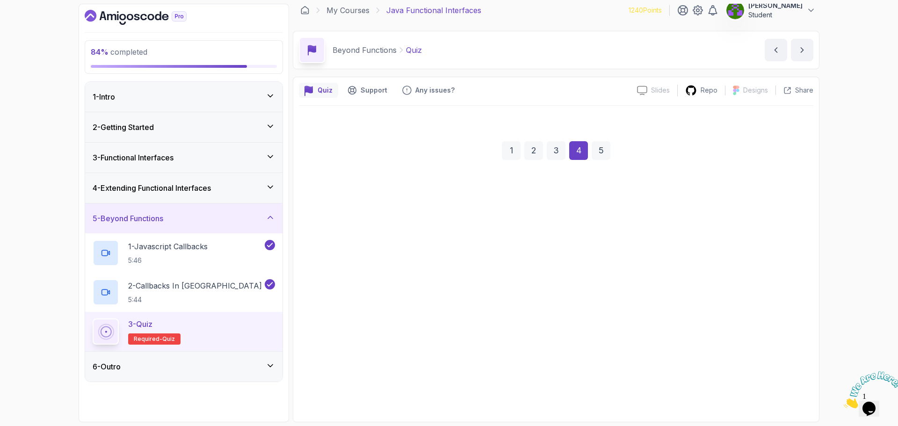
scroll to position [7, 0]
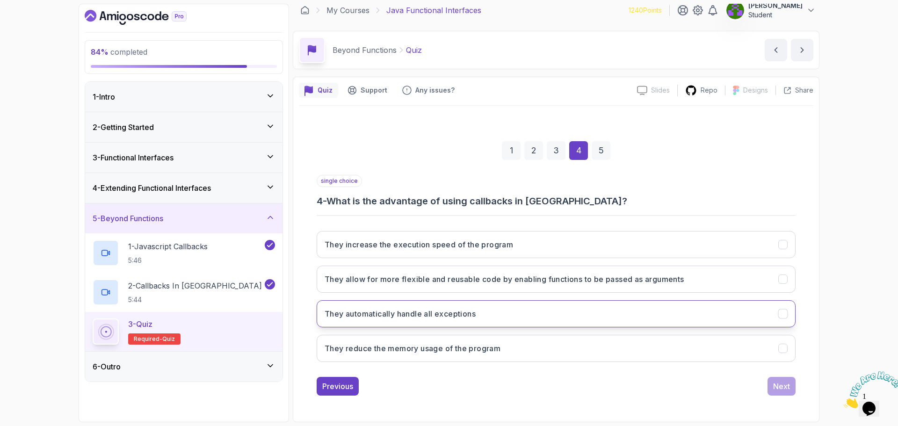
click at [510, 323] on button "They automatically handle all exceptions" at bounding box center [556, 313] width 479 height 27
click at [779, 384] on div "Next" at bounding box center [781, 386] width 17 height 11
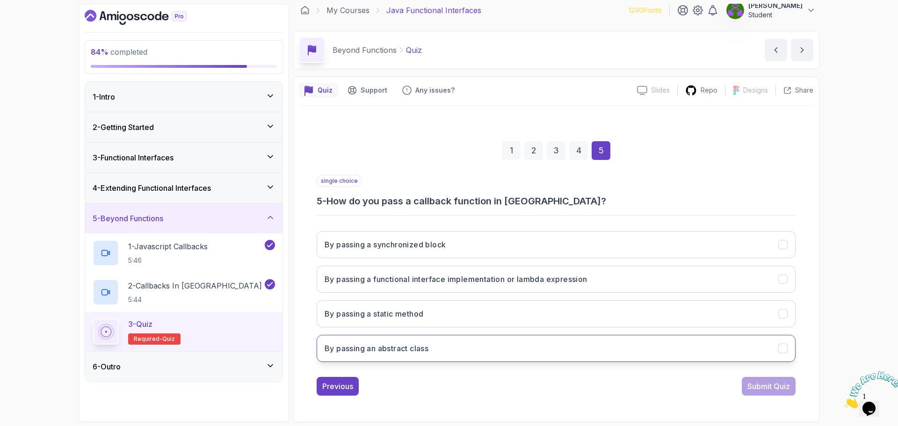
click at [410, 348] on h3 "By passing an abstract class" at bounding box center [377, 348] width 104 height 11
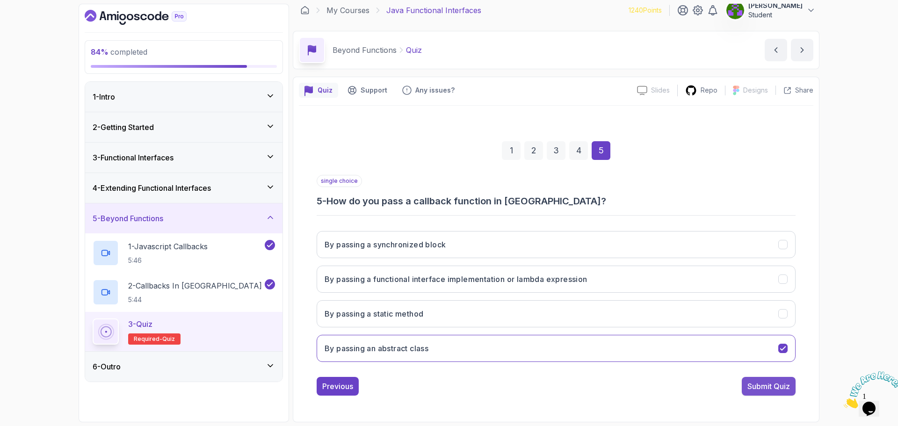
click at [770, 385] on div "Submit Quiz" at bounding box center [769, 386] width 43 height 11
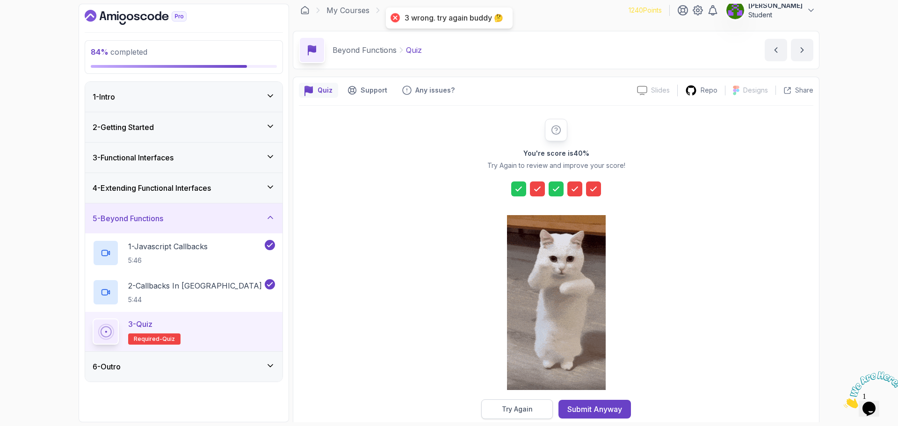
click at [518, 409] on div "Try Again" at bounding box center [517, 409] width 31 height 9
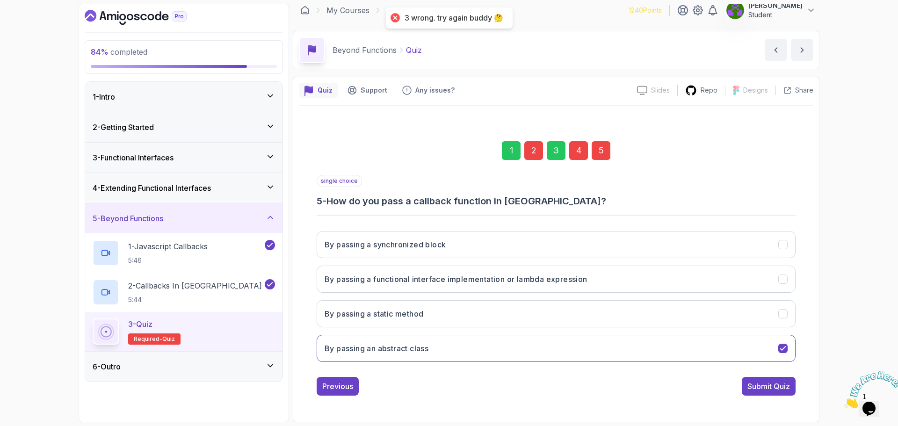
click at [535, 149] on div "2" at bounding box center [533, 150] width 19 height 19
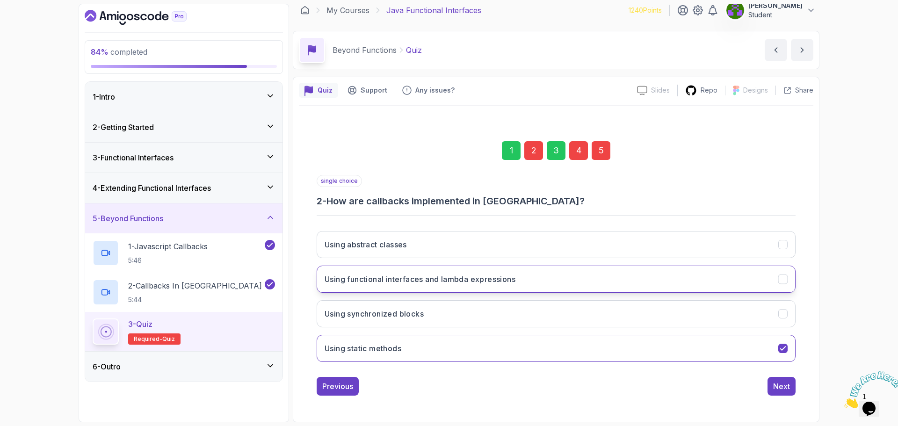
click at [395, 287] on button "Using functional interfaces and lambda expressions" at bounding box center [556, 279] width 479 height 27
click at [578, 144] on div "4" at bounding box center [578, 150] width 19 height 19
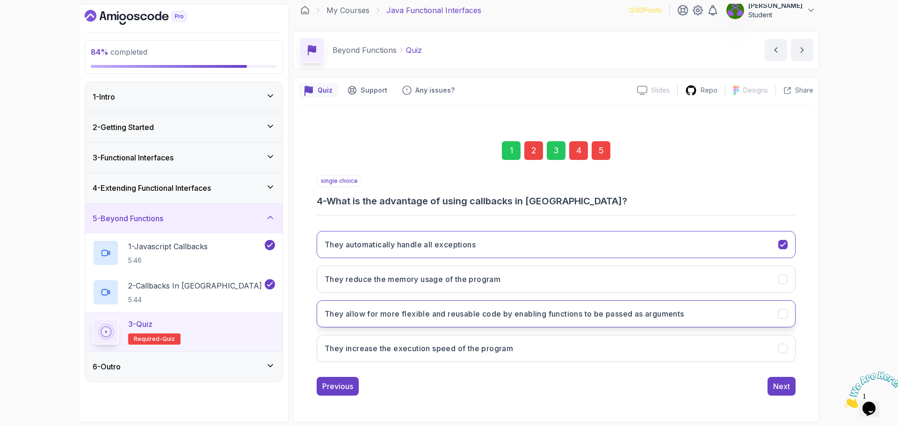
click at [416, 315] on h3 "They allow for more flexible and reusable code by enabling functions to be pass…" at bounding box center [505, 313] width 360 height 11
click at [601, 152] on div "5" at bounding box center [601, 150] width 19 height 19
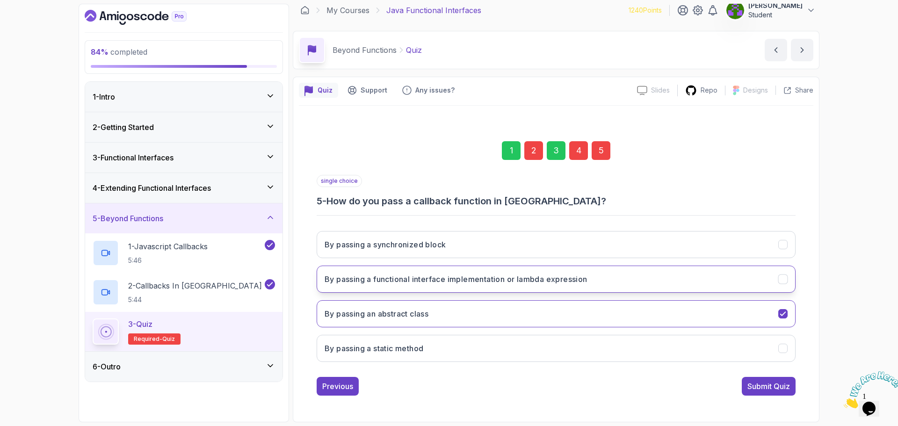
click at [420, 279] on h3 "By passing a functional interface implementation or lambda expression" at bounding box center [456, 279] width 263 height 11
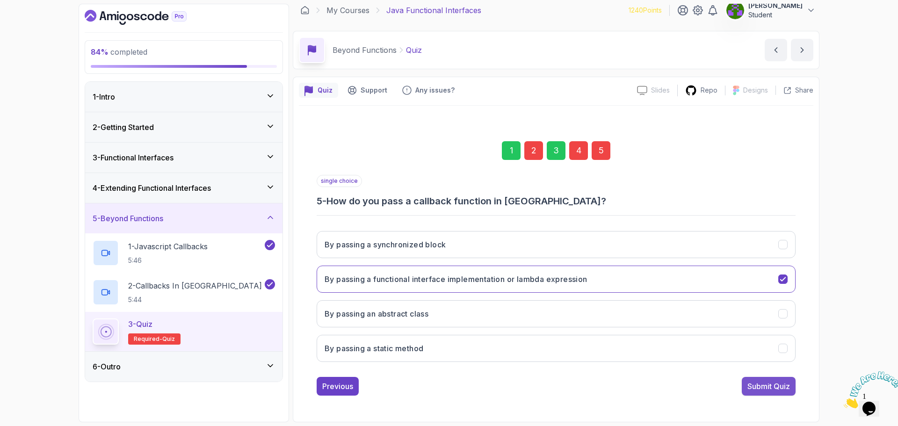
click at [785, 388] on div "Submit Quiz" at bounding box center [769, 386] width 43 height 11
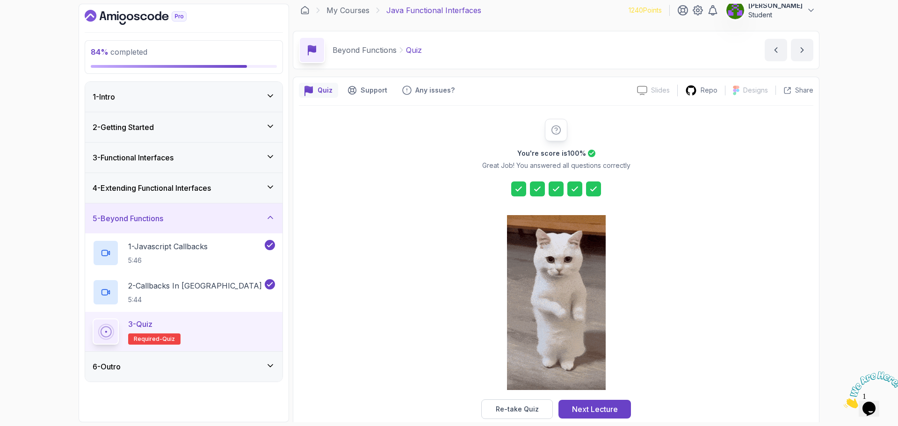
scroll to position [22, 0]
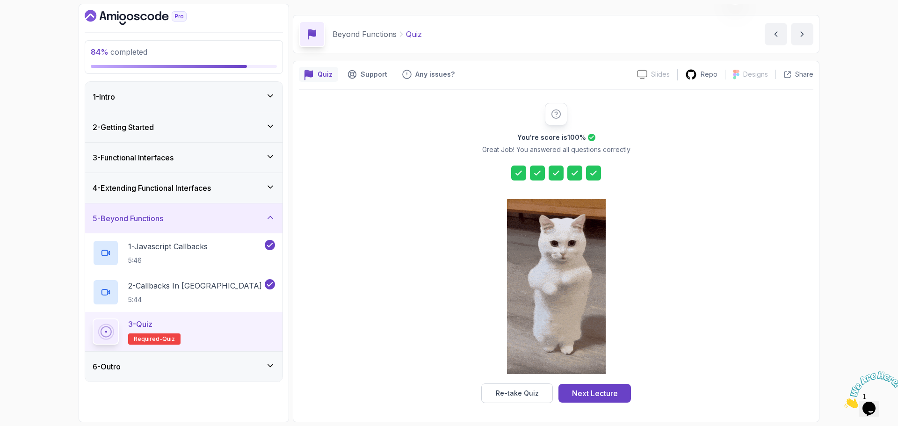
drag, startPoint x: 716, startPoint y: 192, endPoint x: 671, endPoint y: 324, distance: 139.4
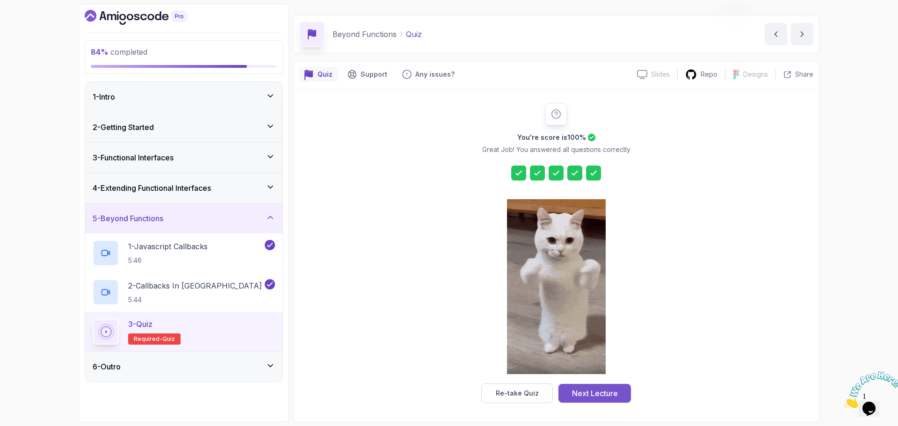
click at [605, 395] on div "Next Lecture" at bounding box center [595, 393] width 46 height 11
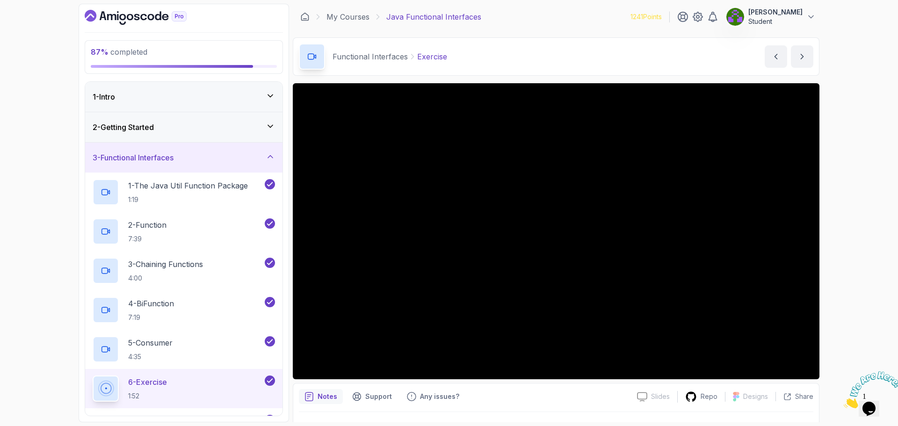
drag, startPoint x: 57, startPoint y: 218, endPoint x: 41, endPoint y: 296, distance: 78.8
click at [260, 157] on div "3 - Functional Interfaces" at bounding box center [184, 157] width 182 height 11
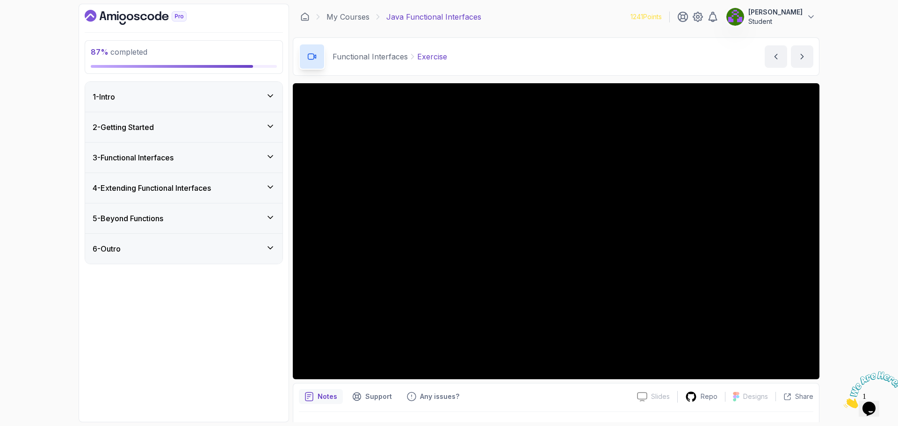
click at [156, 248] on div "6 - Outro" at bounding box center [184, 248] width 182 height 11
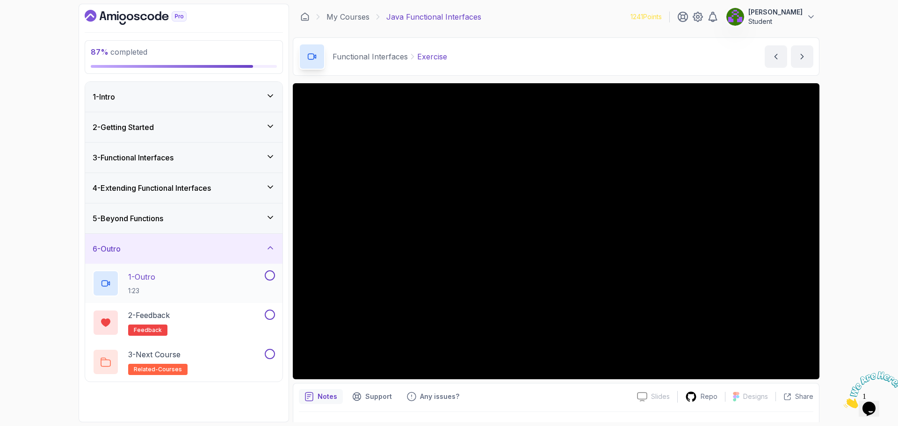
click at [271, 275] on button at bounding box center [270, 275] width 10 height 10
click at [272, 314] on button at bounding box center [270, 315] width 10 height 10
click at [268, 354] on button at bounding box center [270, 354] width 10 height 10
click at [50, 137] on div "97 % completed 1 - Intro 2 - Getting Started 3 - Functional Interfaces 4 - Exte…" at bounding box center [449, 213] width 898 height 426
click at [275, 94] on div "1 - Intro" at bounding box center [183, 97] width 197 height 30
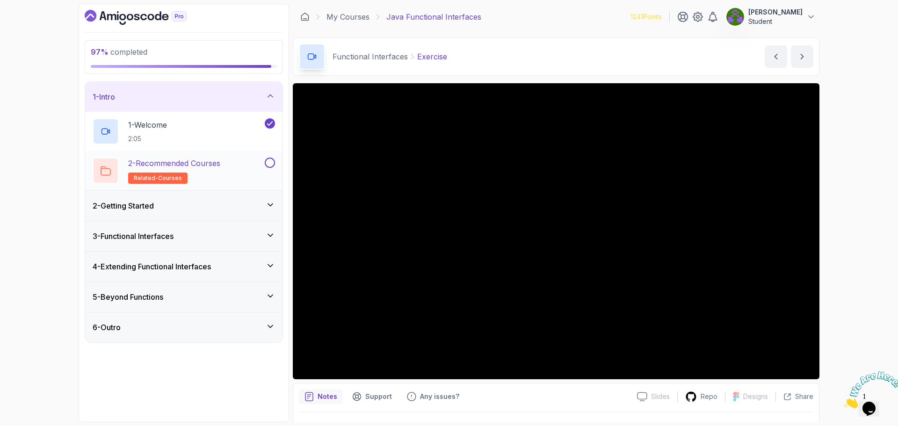
click at [274, 164] on button at bounding box center [270, 163] width 10 height 10
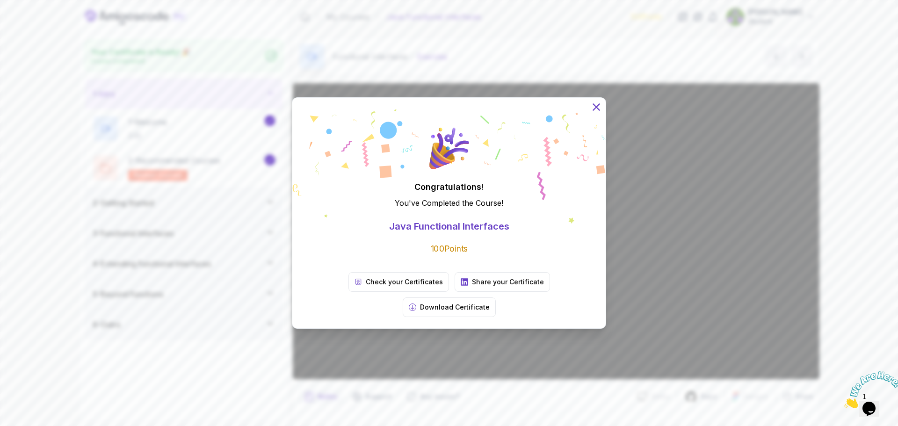
click at [597, 113] on icon at bounding box center [596, 107] width 12 height 12
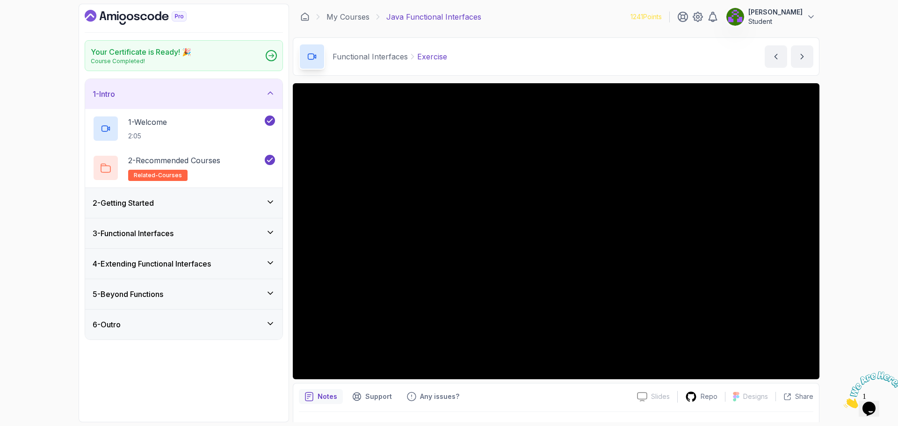
click at [138, 16] on icon "Dashboard" at bounding box center [137, 17] width 6 height 7
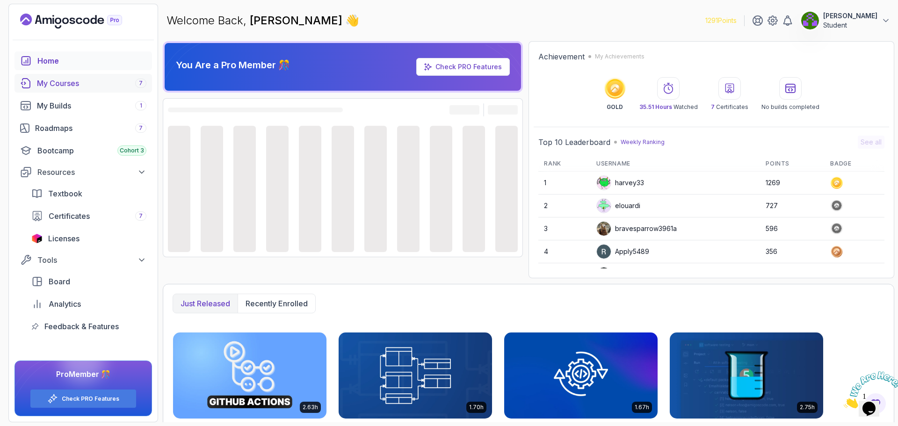
click at [70, 82] on div "My Courses 7" at bounding box center [91, 83] width 109 height 11
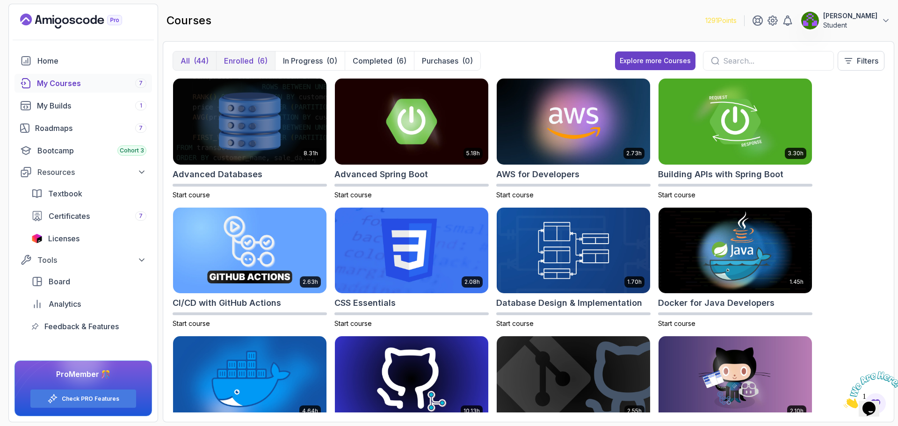
click at [272, 63] on button "Enrolled (6)" at bounding box center [245, 60] width 59 height 19
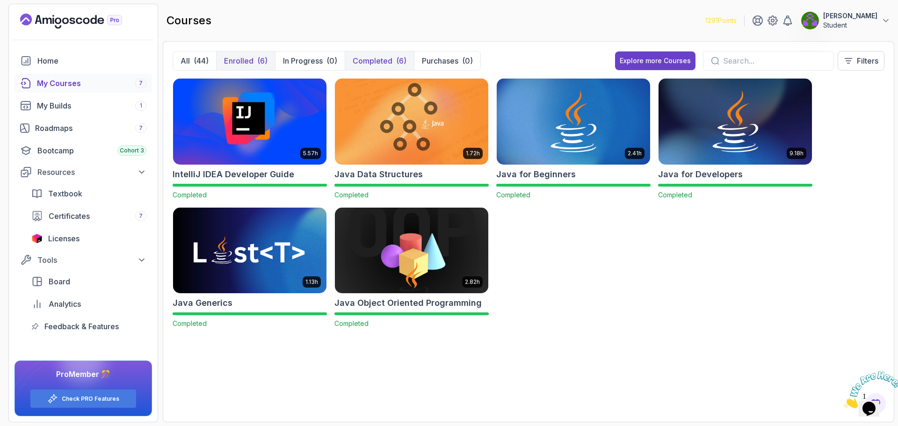
click at [385, 58] on p "Completed" at bounding box center [373, 60] width 40 height 11
click at [392, 64] on p "Completed" at bounding box center [373, 60] width 40 height 11
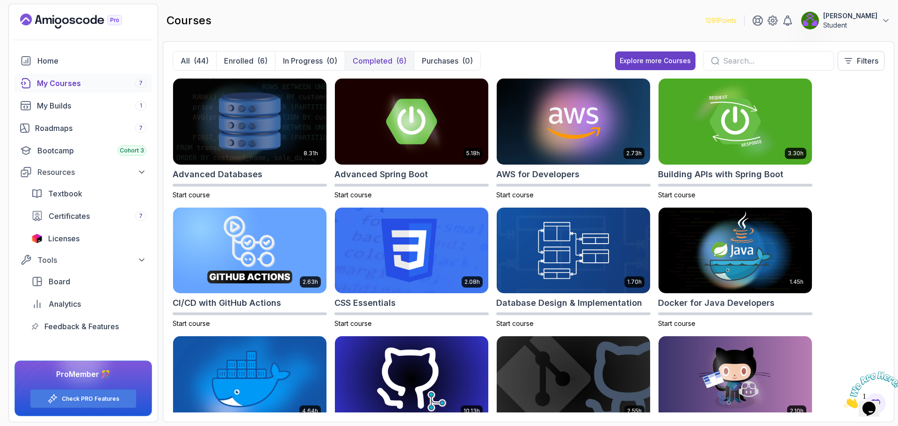
click at [392, 64] on p "Completed" at bounding box center [373, 60] width 40 height 11
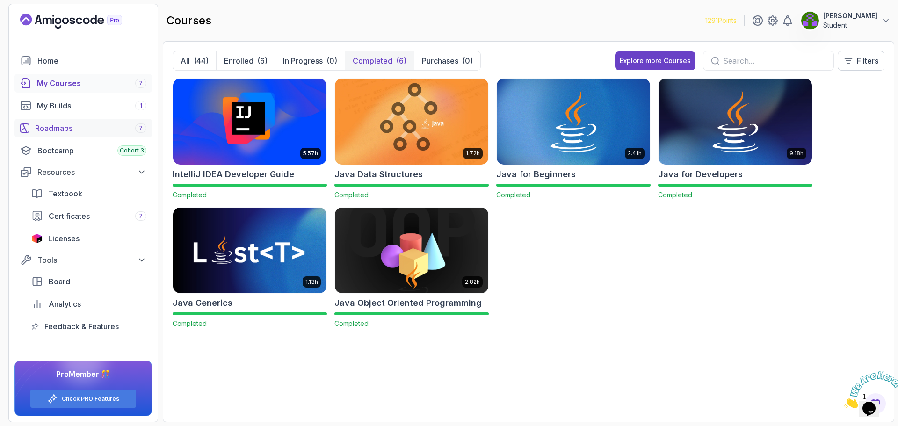
click at [59, 132] on div "Roadmaps 7" at bounding box center [90, 128] width 111 height 11
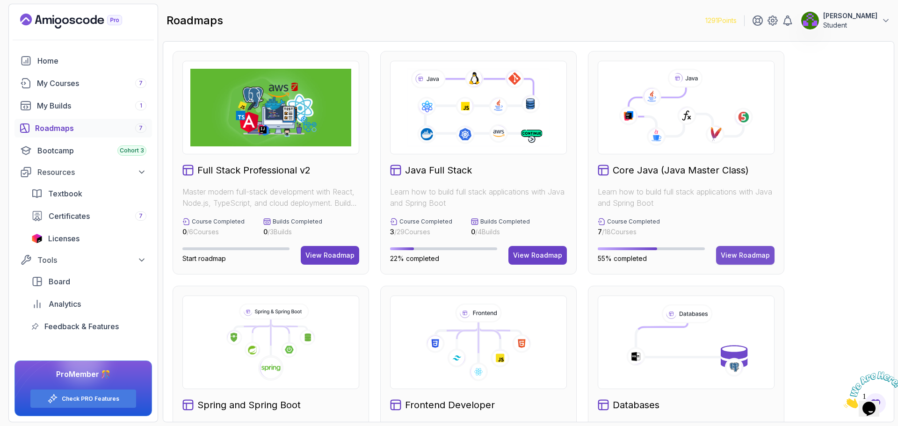
click at [745, 256] on div "View Roadmap" at bounding box center [745, 255] width 49 height 9
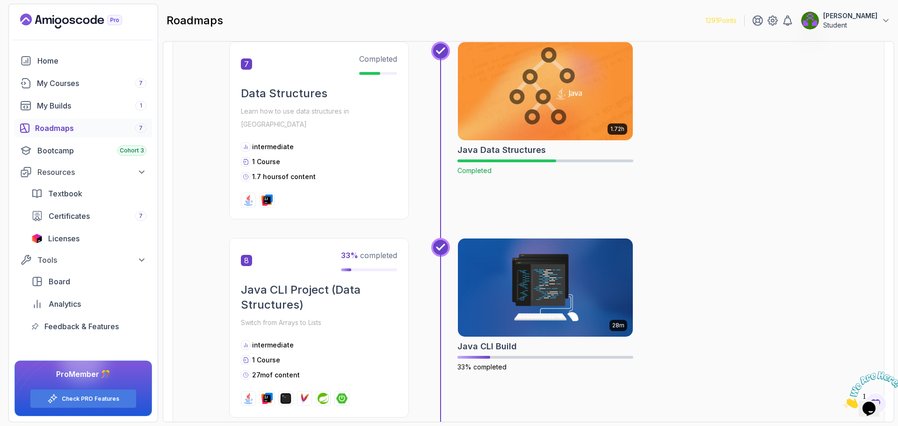
drag, startPoint x: 773, startPoint y: 253, endPoint x: 771, endPoint y: 321, distance: 68.4
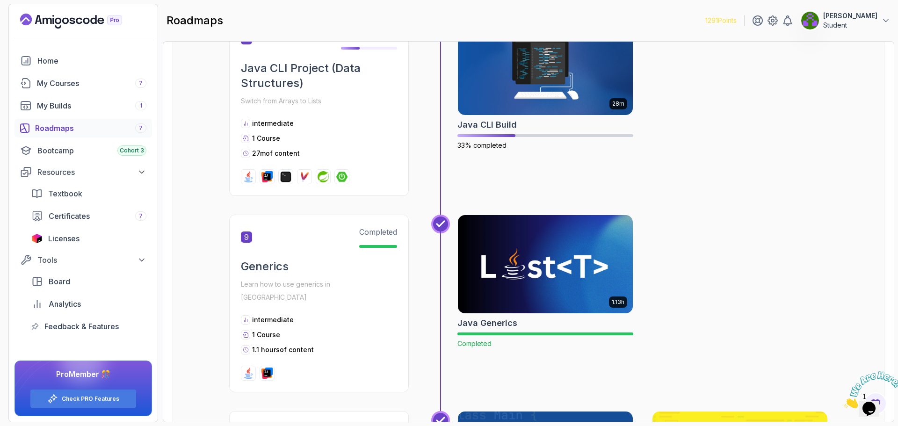
drag, startPoint x: 818, startPoint y: 279, endPoint x: 814, endPoint y: 303, distance: 23.7
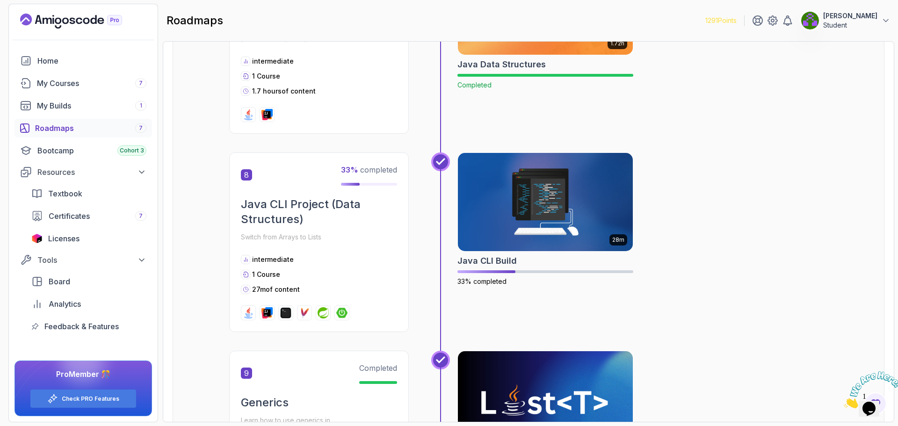
drag, startPoint x: 819, startPoint y: 220, endPoint x: 820, endPoint y: 172, distance: 47.7
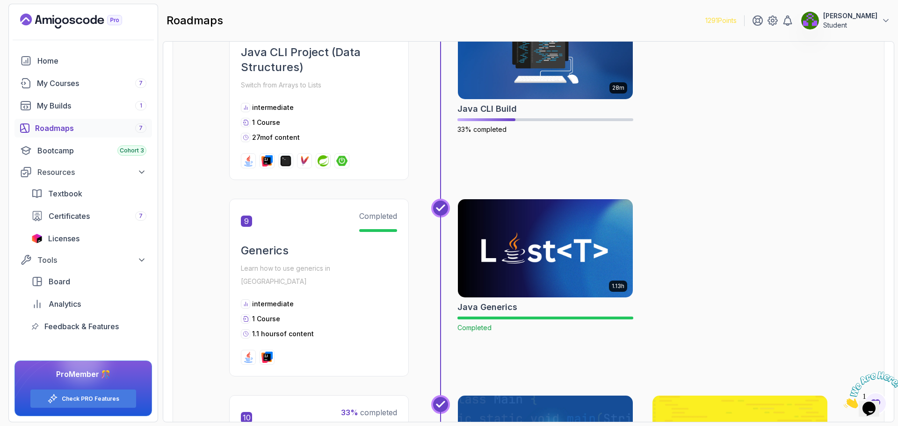
drag, startPoint x: 811, startPoint y: 141, endPoint x: 807, endPoint y: 191, distance: 50.2
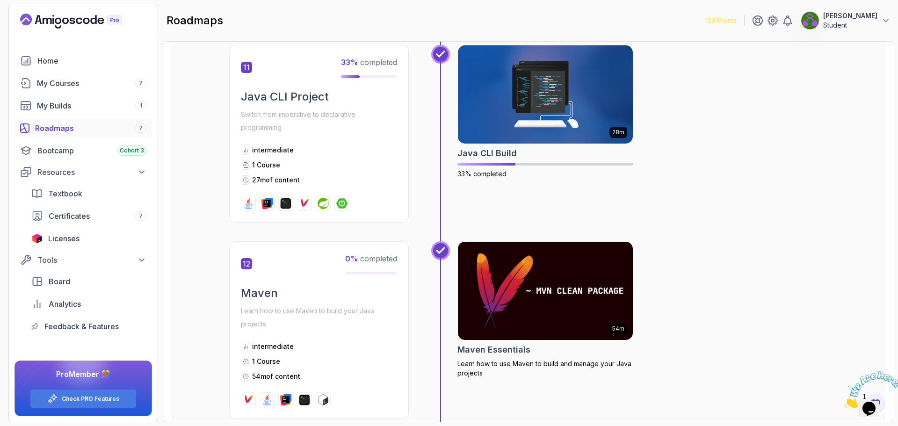
drag, startPoint x: 794, startPoint y: 114, endPoint x: 805, endPoint y: 148, distance: 35.8
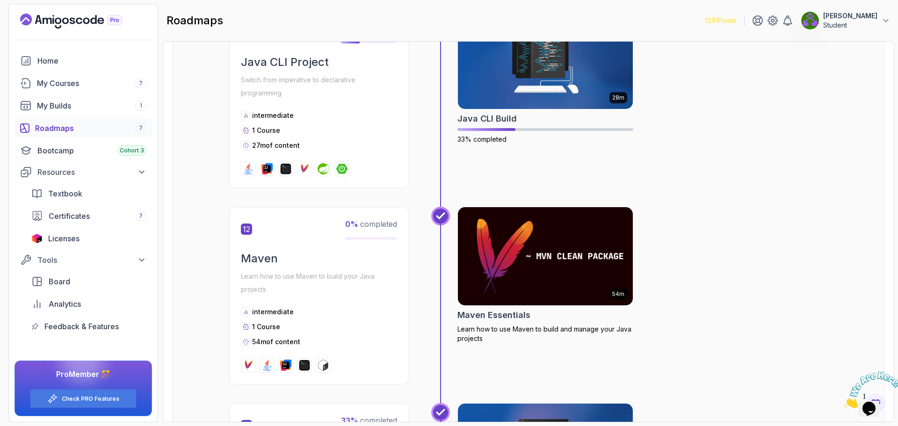
drag, startPoint x: 783, startPoint y: 218, endPoint x: 785, endPoint y: 238, distance: 19.7
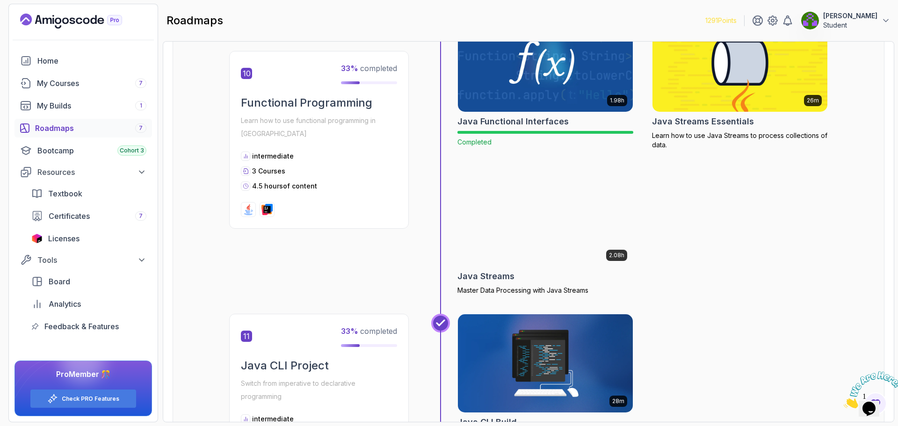
drag, startPoint x: 785, startPoint y: 238, endPoint x: 791, endPoint y: 176, distance: 62.1
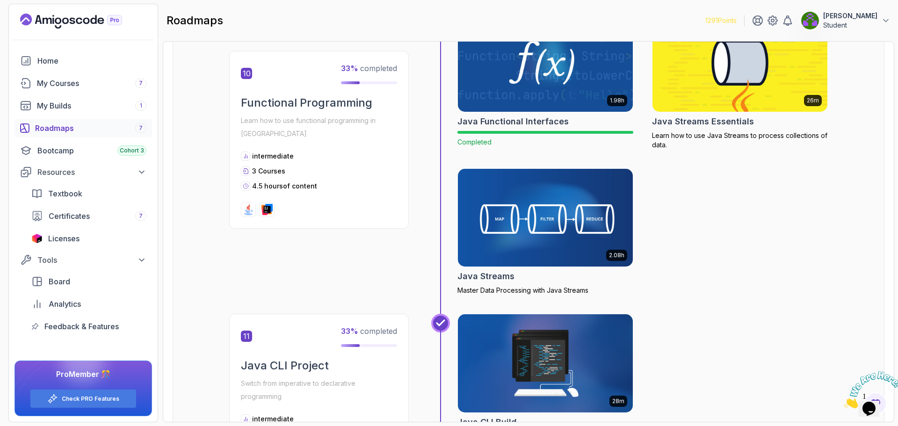
scroll to position [1804, 0]
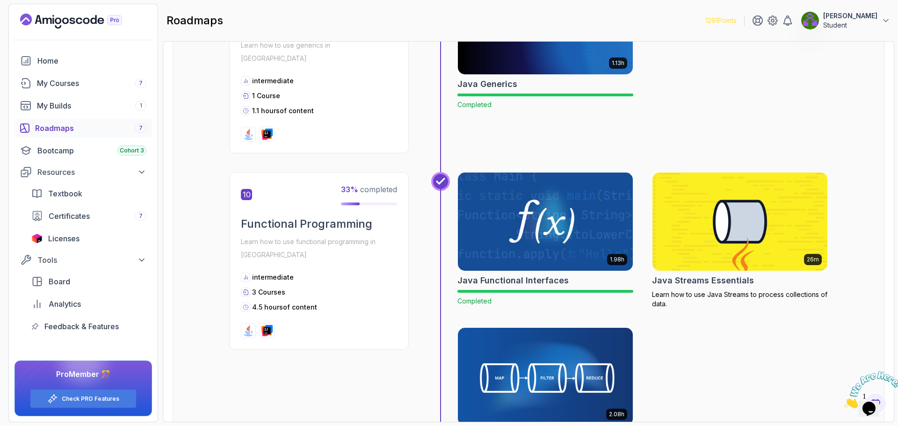
click at [771, 308] on div "1.98h Java Functional Interfaces Completed 26m Java Streams Essentials Learn ho…" at bounding box center [643, 313] width 371 height 282
